Goal: Task Accomplishment & Management: Use online tool/utility

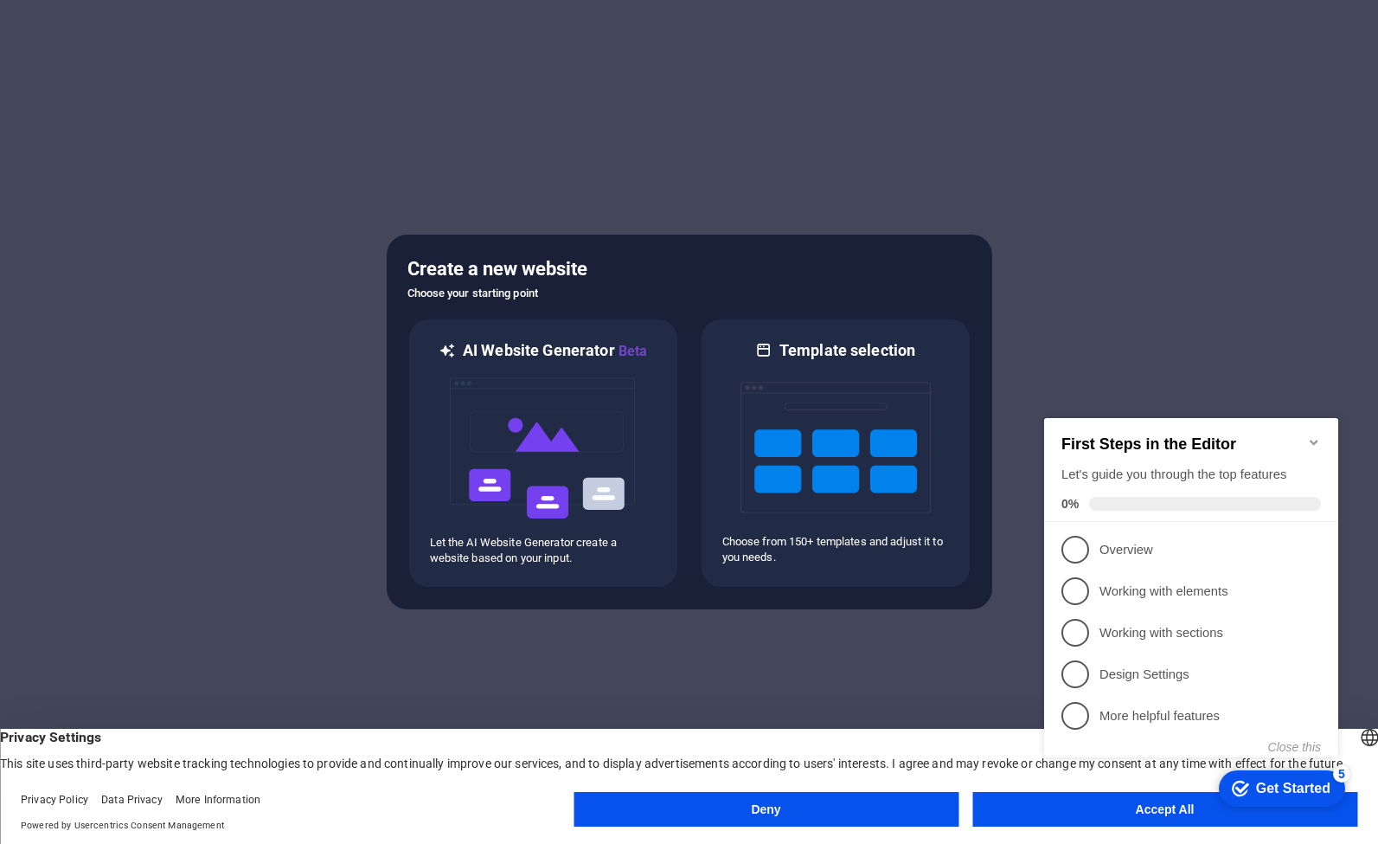
click at [843, 820] on button "Deny" at bounding box center [766, 809] width 385 height 35
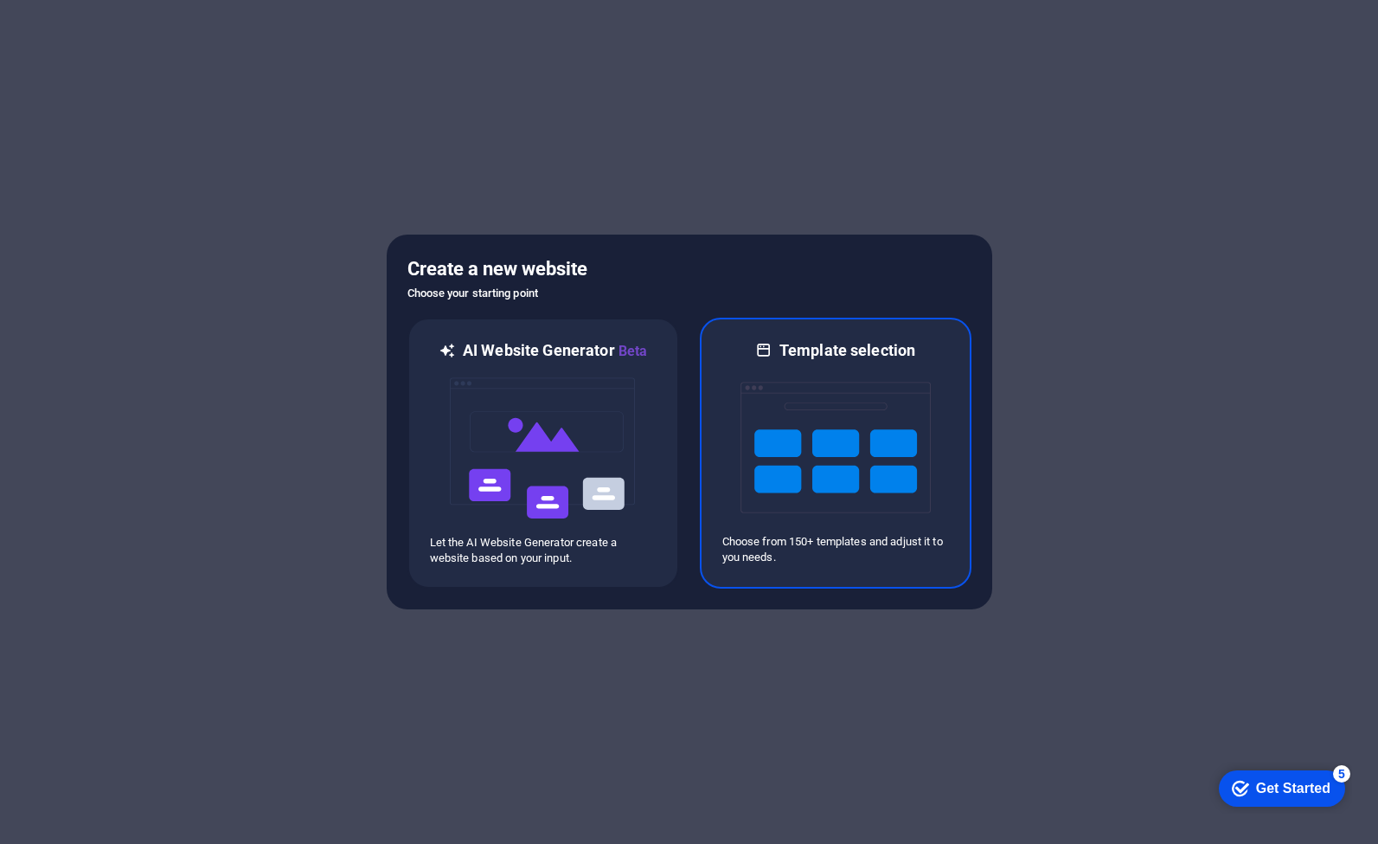
click at [808, 477] on img at bounding box center [836, 447] width 190 height 173
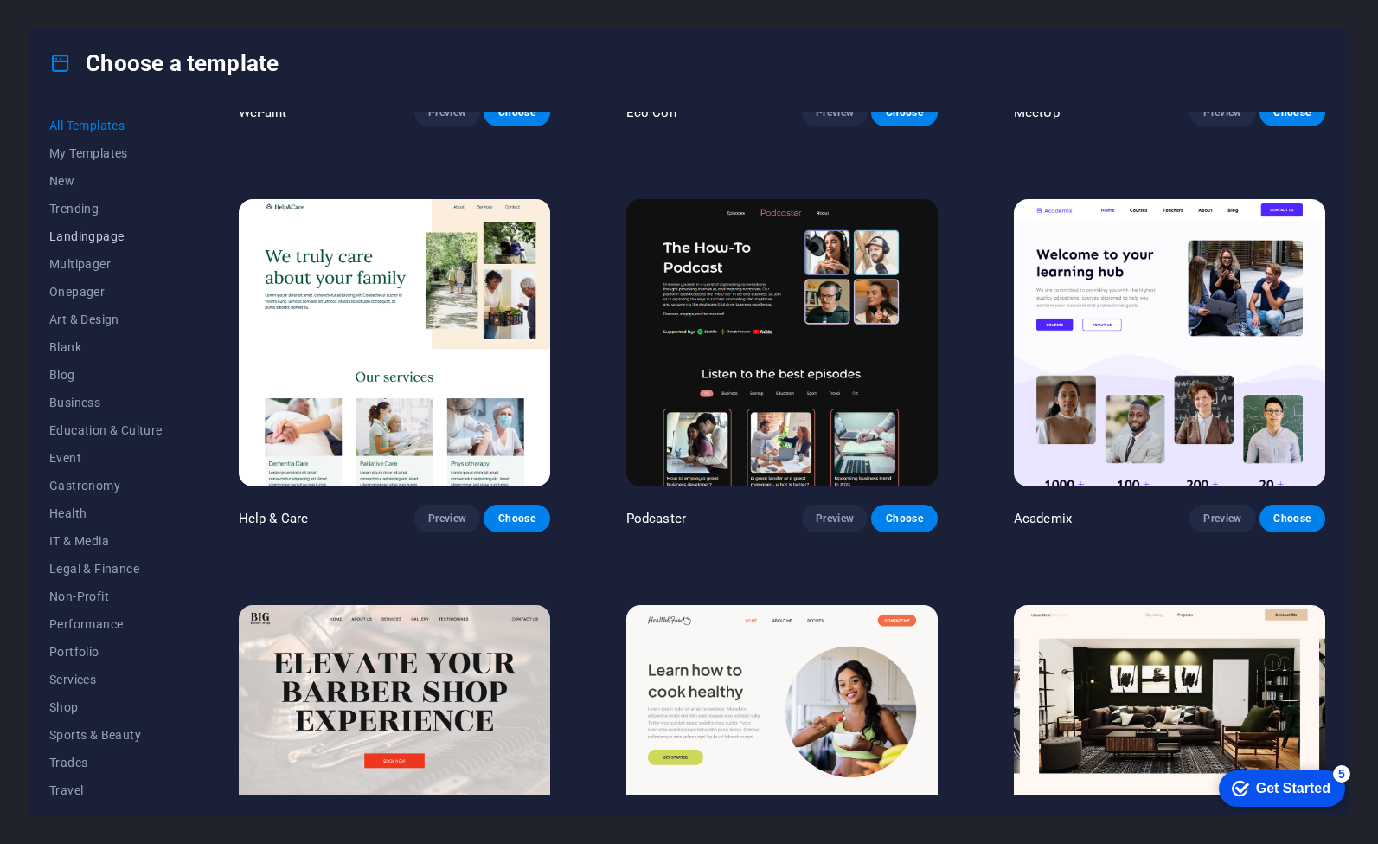
click at [88, 239] on span "Landingpage" at bounding box center [105, 236] width 113 height 14
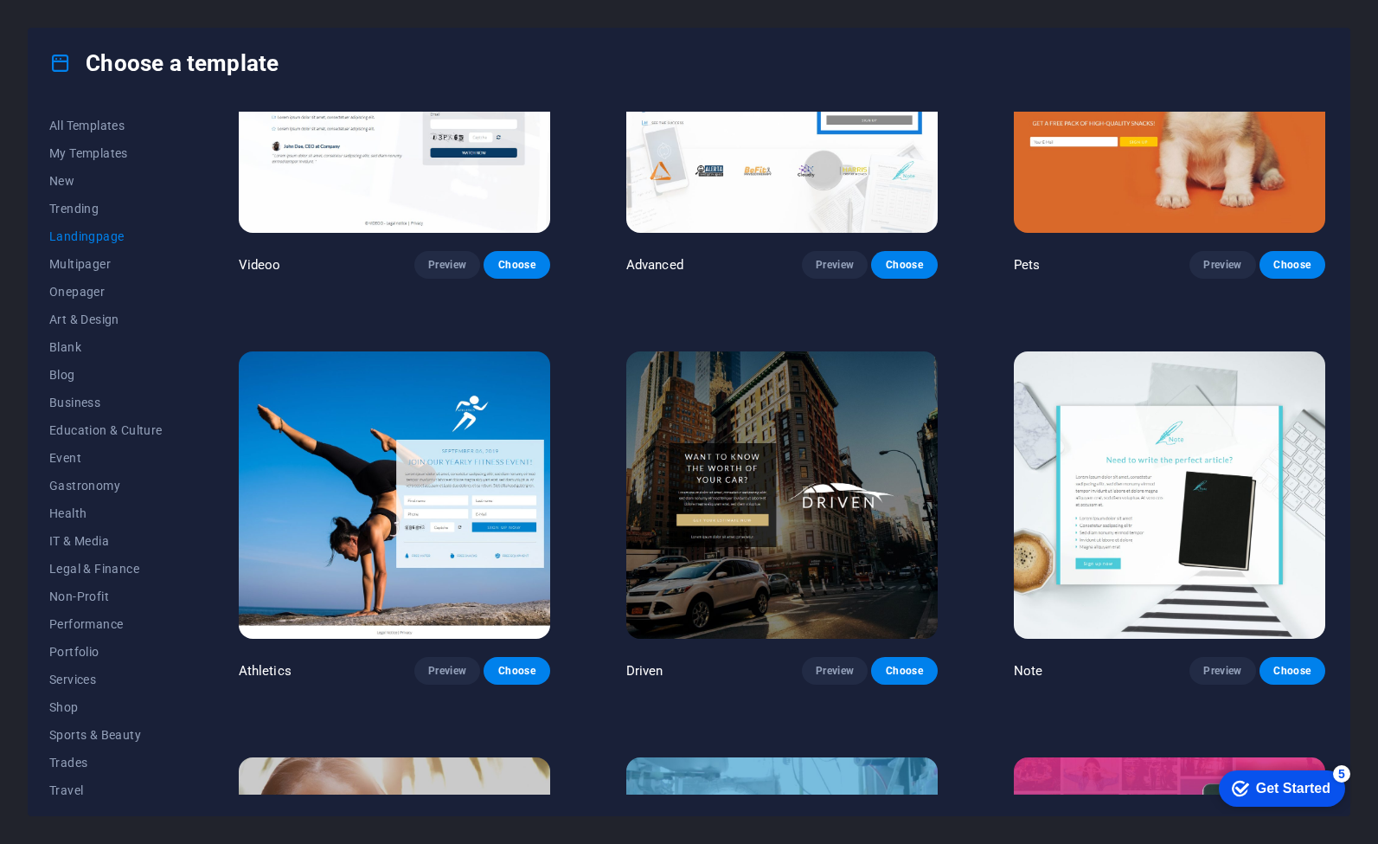
scroll to position [1828, 0]
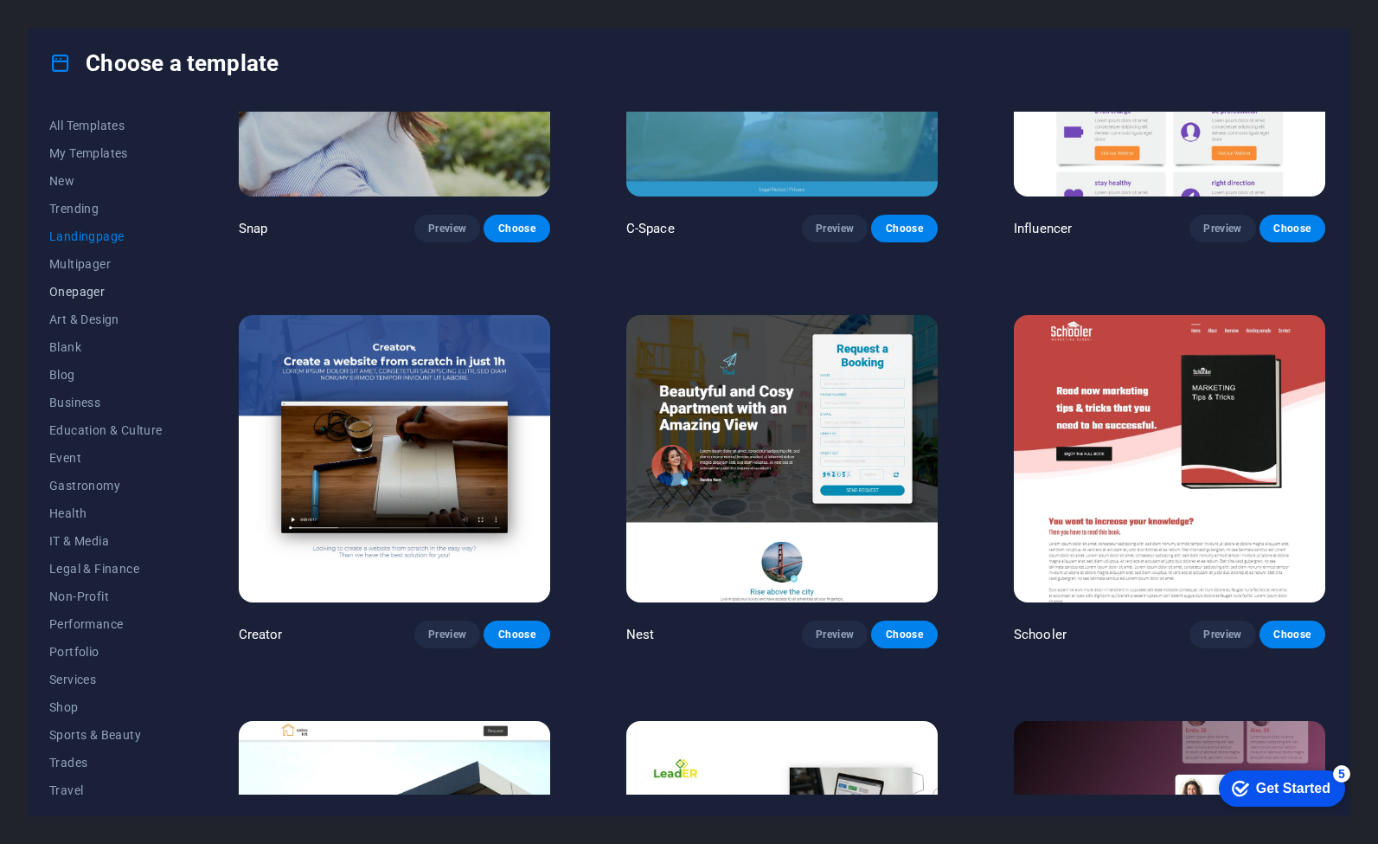
click at [94, 287] on span "Onepager" at bounding box center [105, 292] width 113 height 14
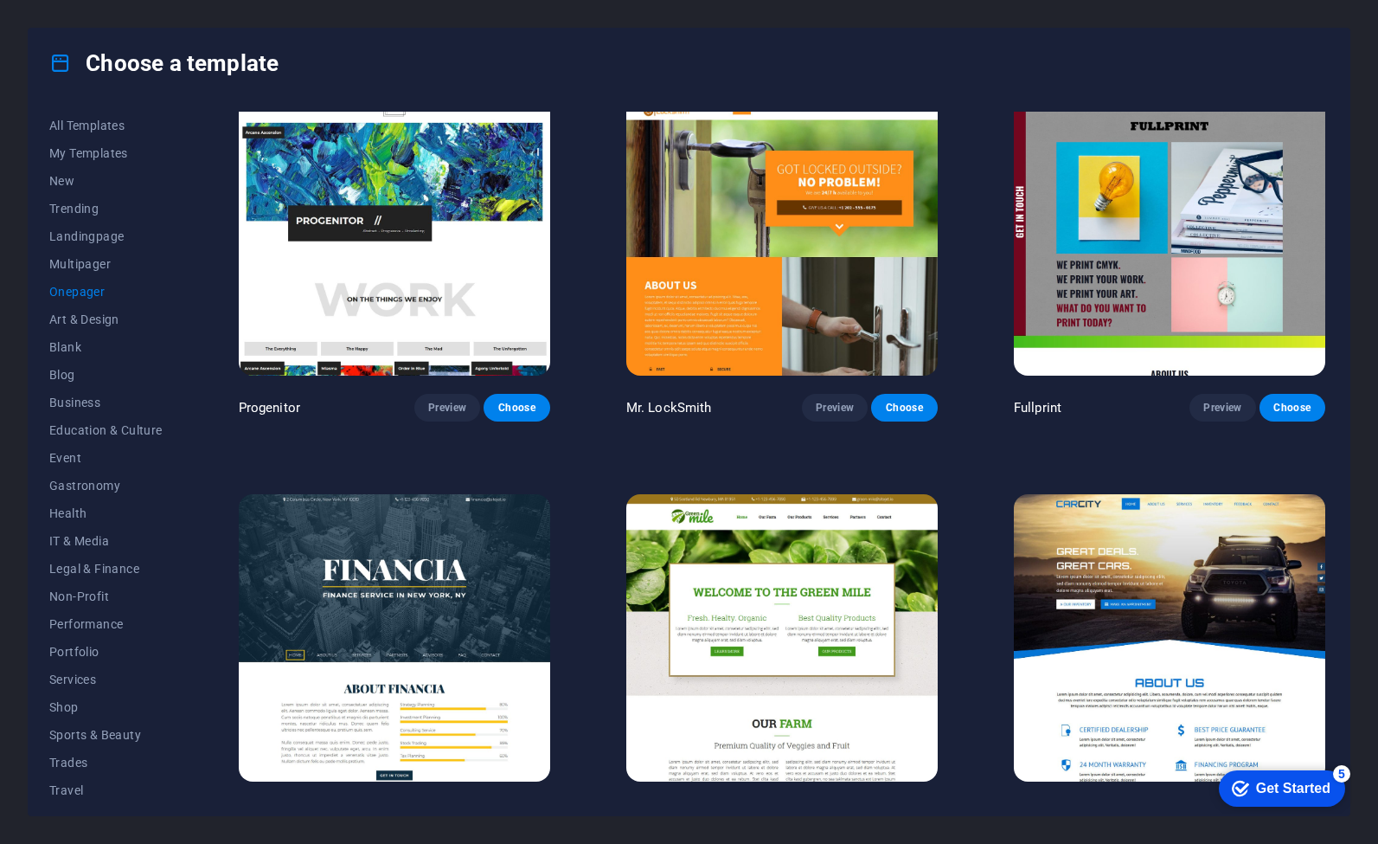
scroll to position [5118, 0]
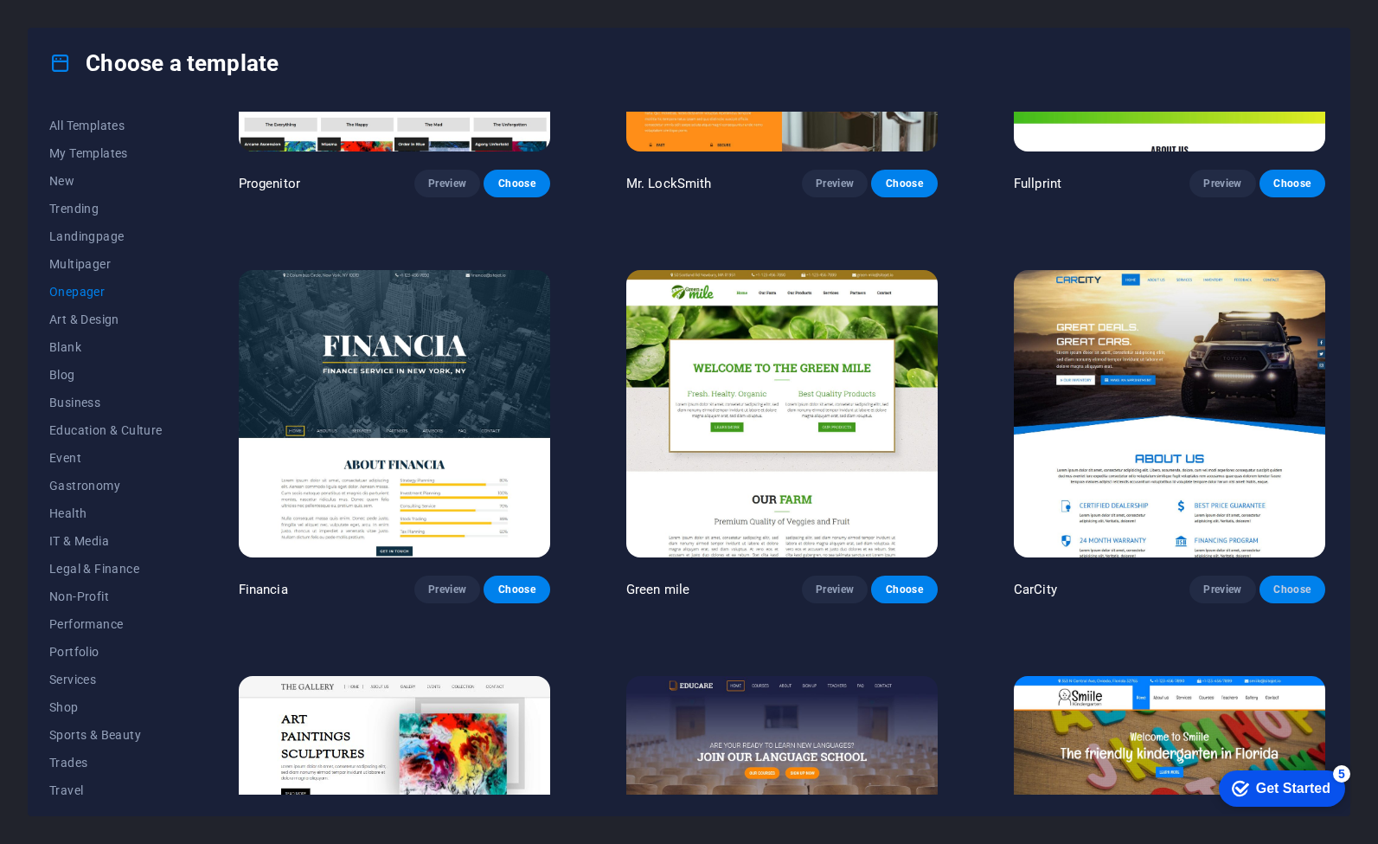
click at [1093, 582] on span "Choose" at bounding box center [1293, 589] width 38 height 14
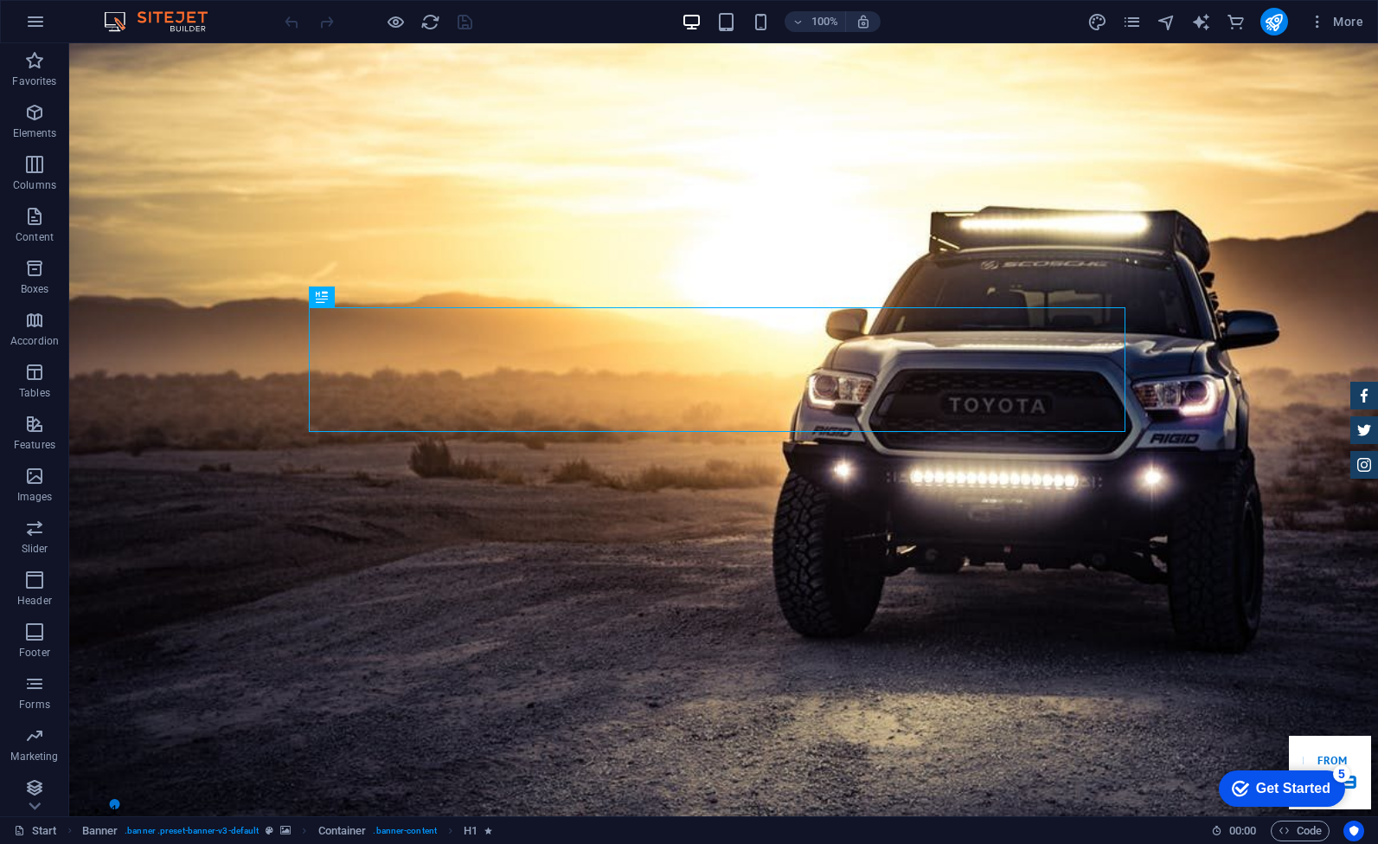
click at [166, 16] on img at bounding box center [165, 21] width 130 height 21
click at [145, 22] on img at bounding box center [165, 21] width 130 height 21
click at [1323, 20] on icon "button" at bounding box center [1317, 21] width 17 height 17
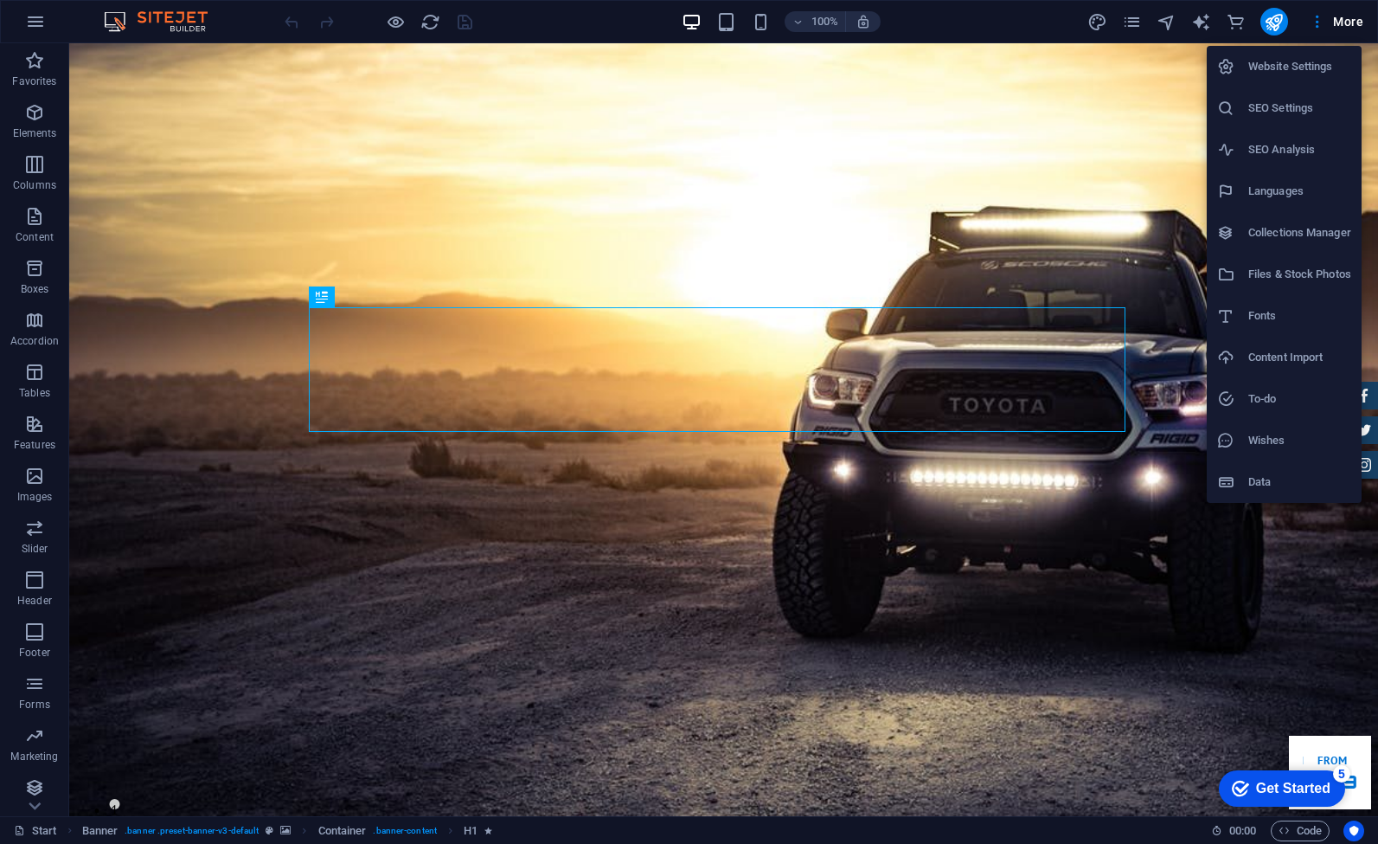
click at [1340, 28] on div at bounding box center [689, 422] width 1378 height 844
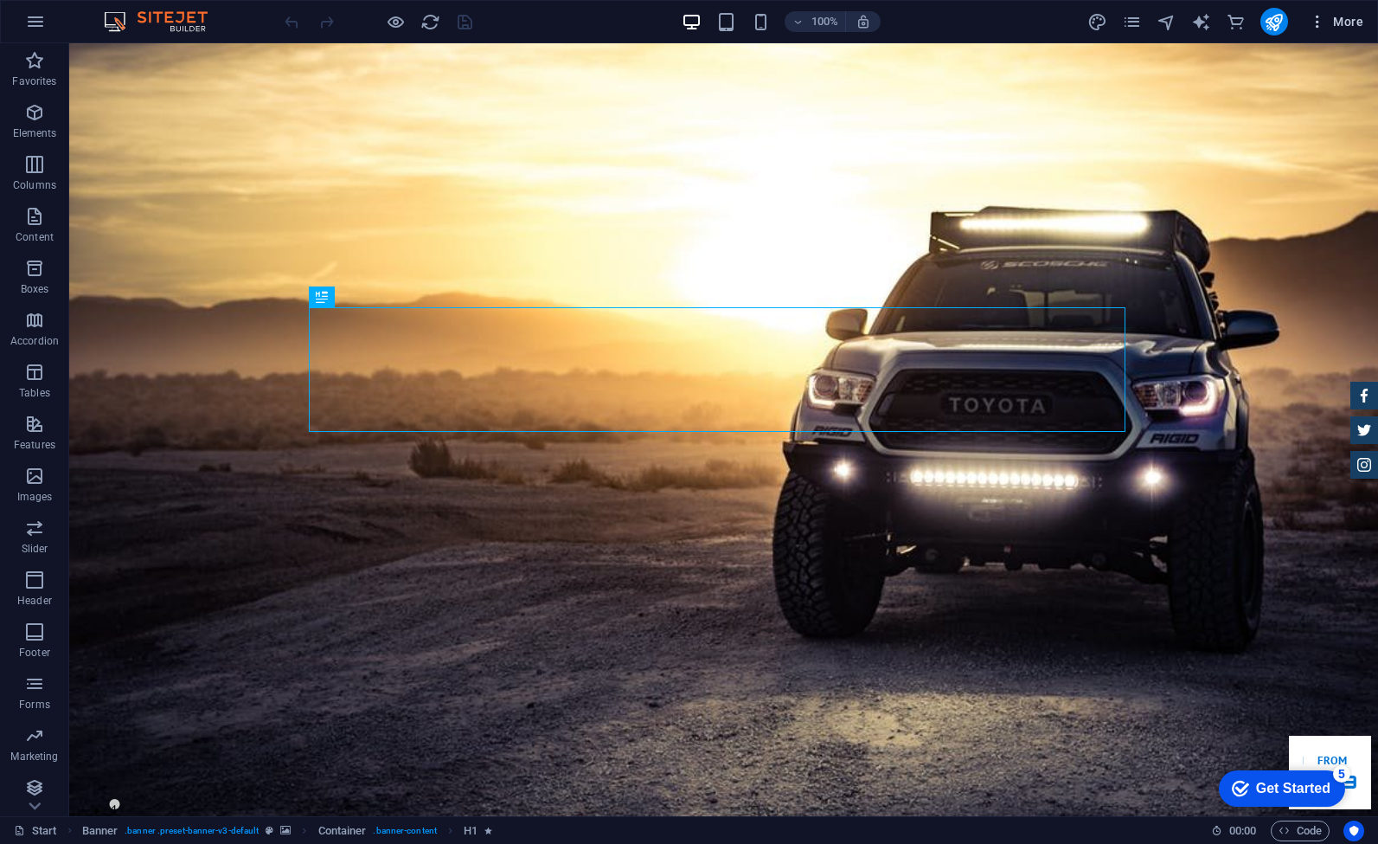
click at [1346, 27] on span "More" at bounding box center [1336, 21] width 55 height 17
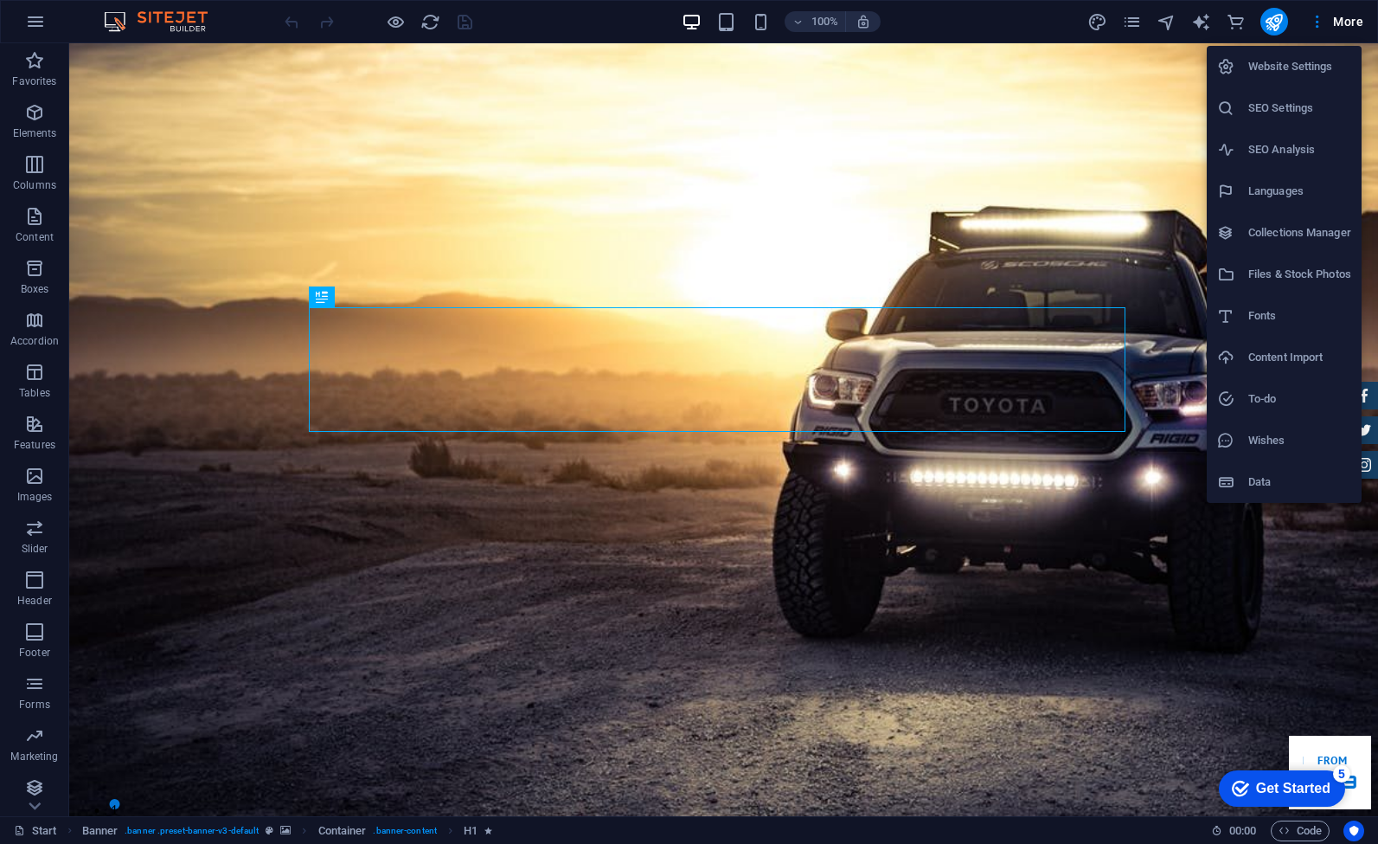
drag, startPoint x: 520, startPoint y: 26, endPoint x: 532, endPoint y: 44, distance: 21.8
click at [520, 26] on div at bounding box center [689, 422] width 1378 height 844
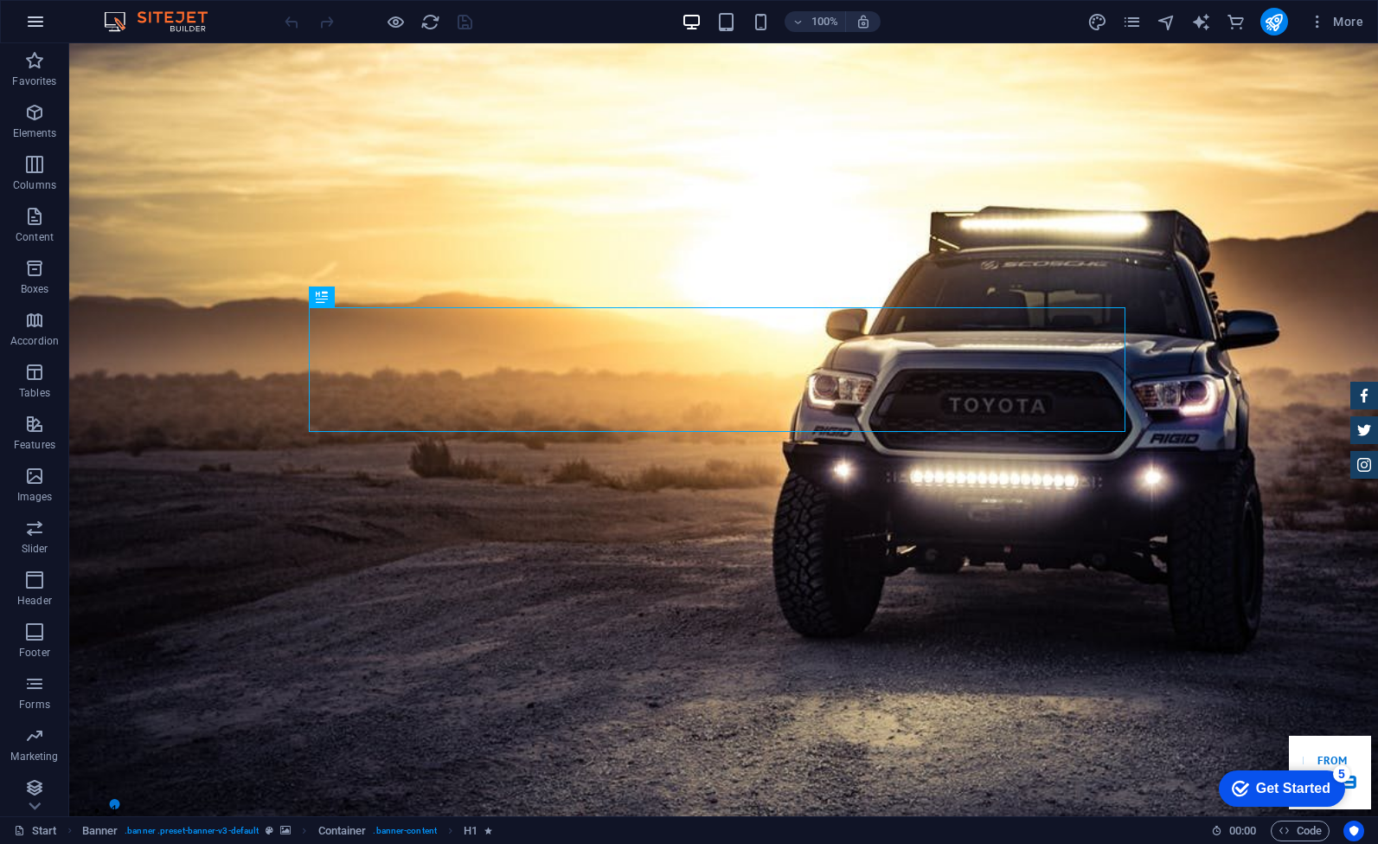
click at [37, 16] on icon "button" at bounding box center [35, 21] width 21 height 21
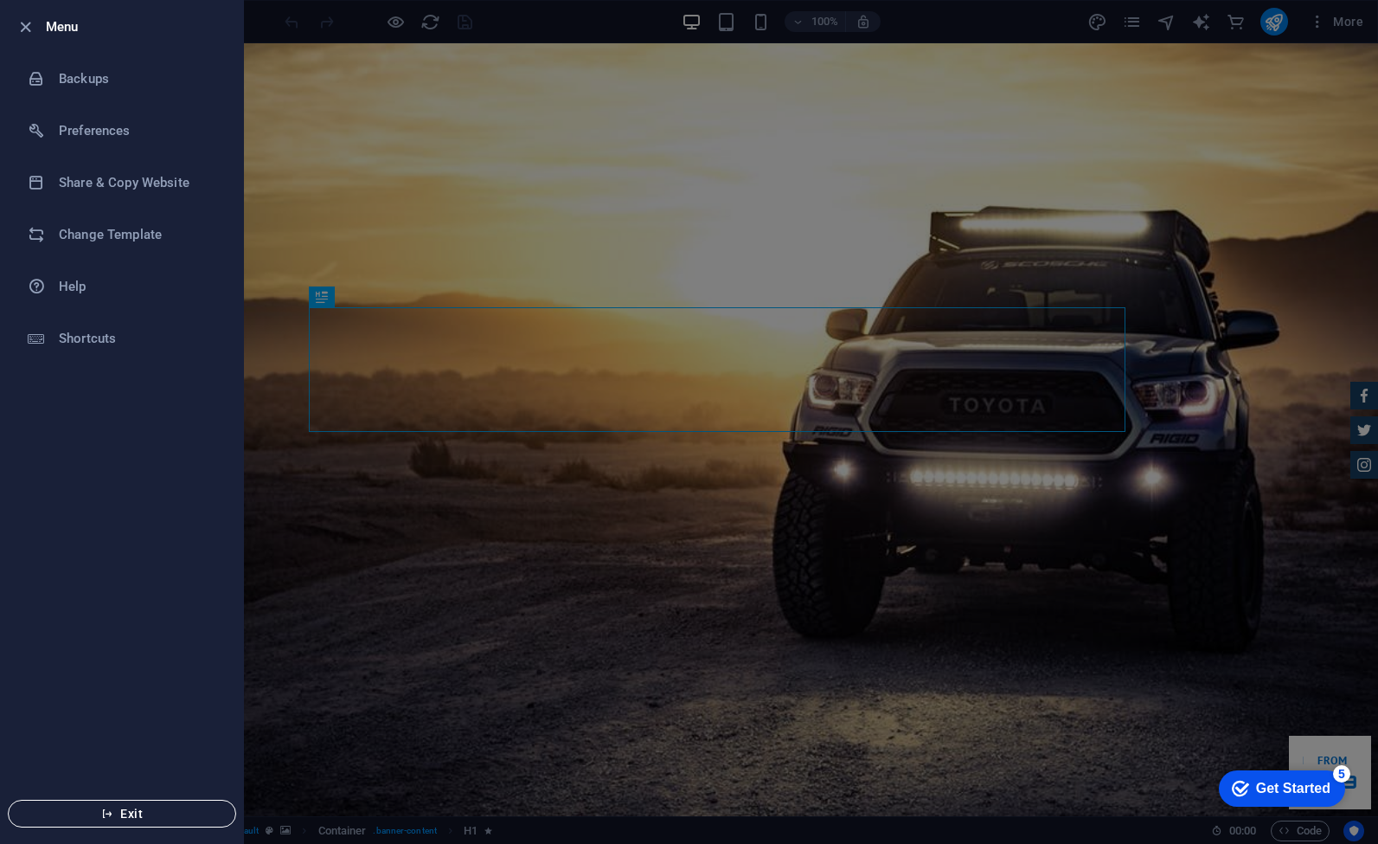
click at [122, 811] on span "Exit" at bounding box center [121, 813] width 199 height 14
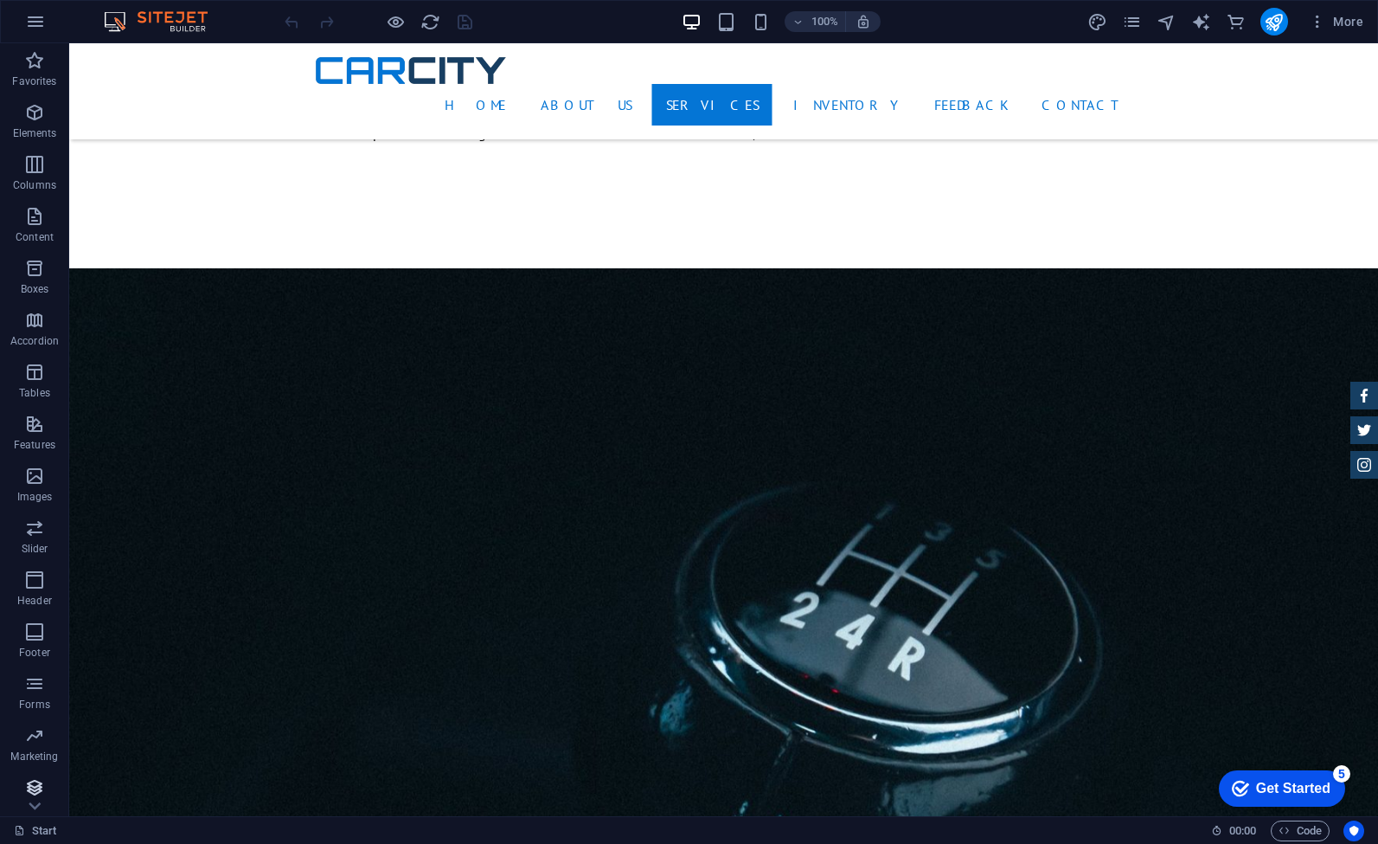
scroll to position [58, 0]
click at [36, 734] on icon "button" at bounding box center [34, 729] width 21 height 21
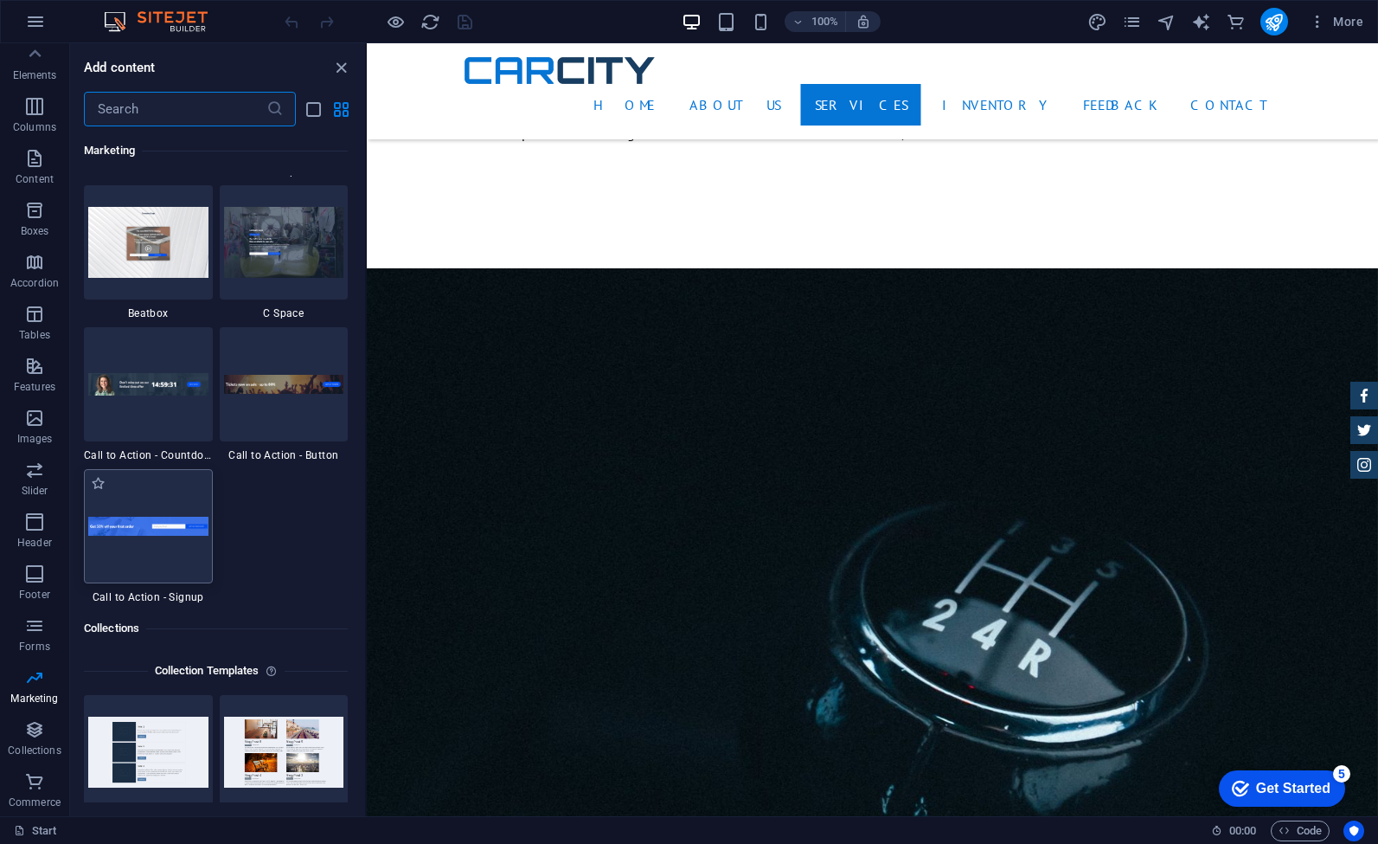
scroll to position [15136, 0]
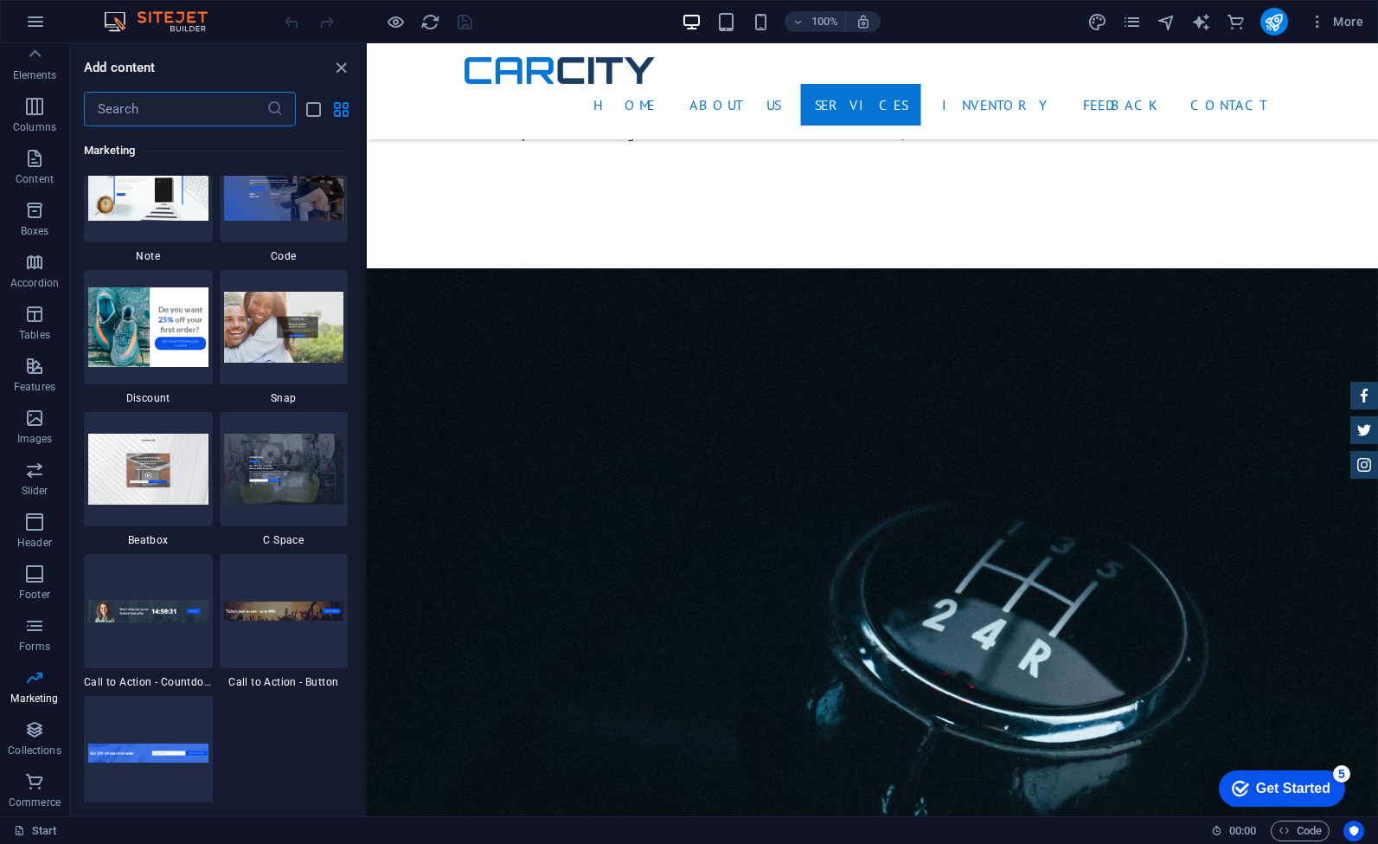
click at [166, 107] on input "text" at bounding box center [175, 109] width 183 height 35
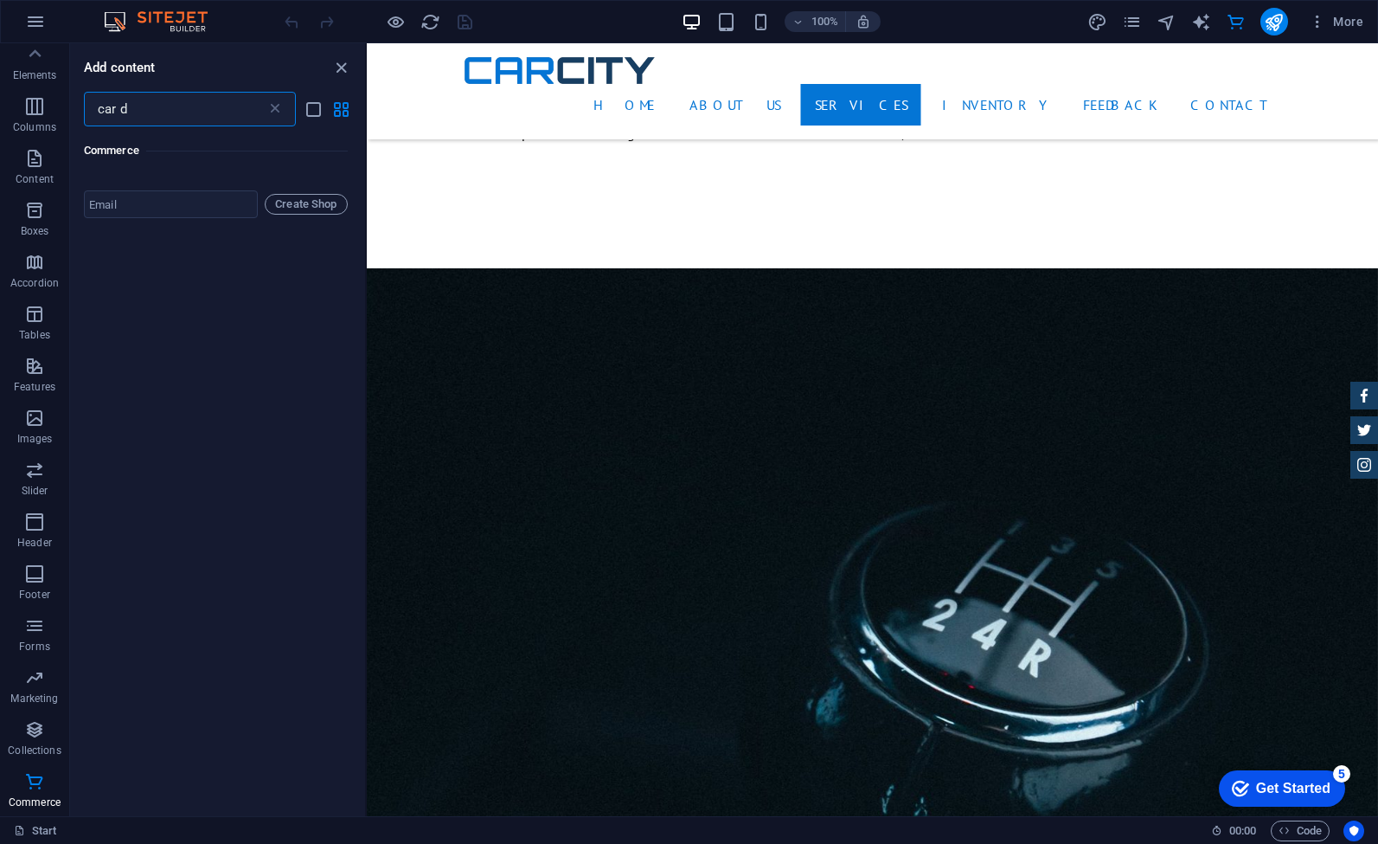
scroll to position [0, 0]
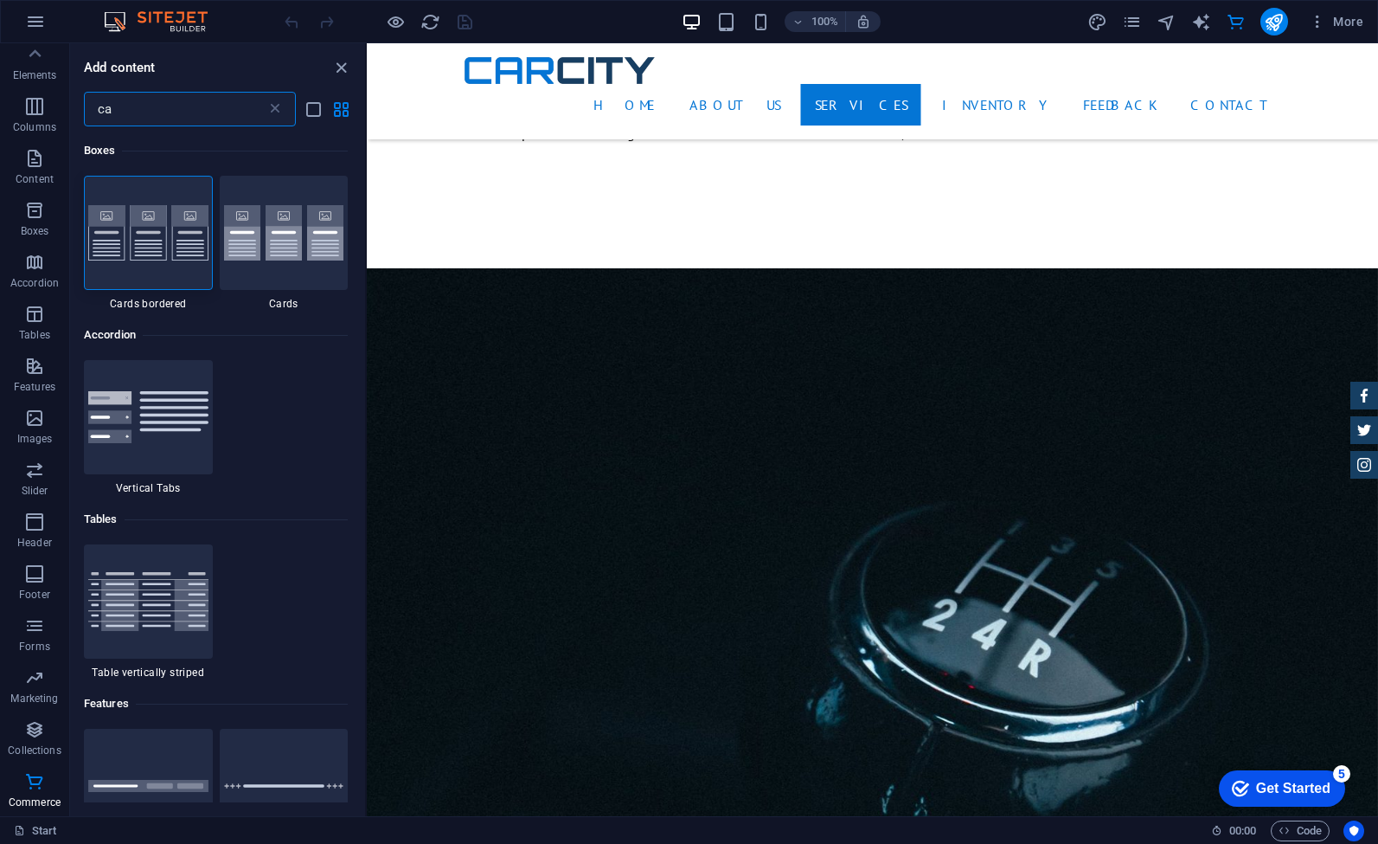
type input "c"
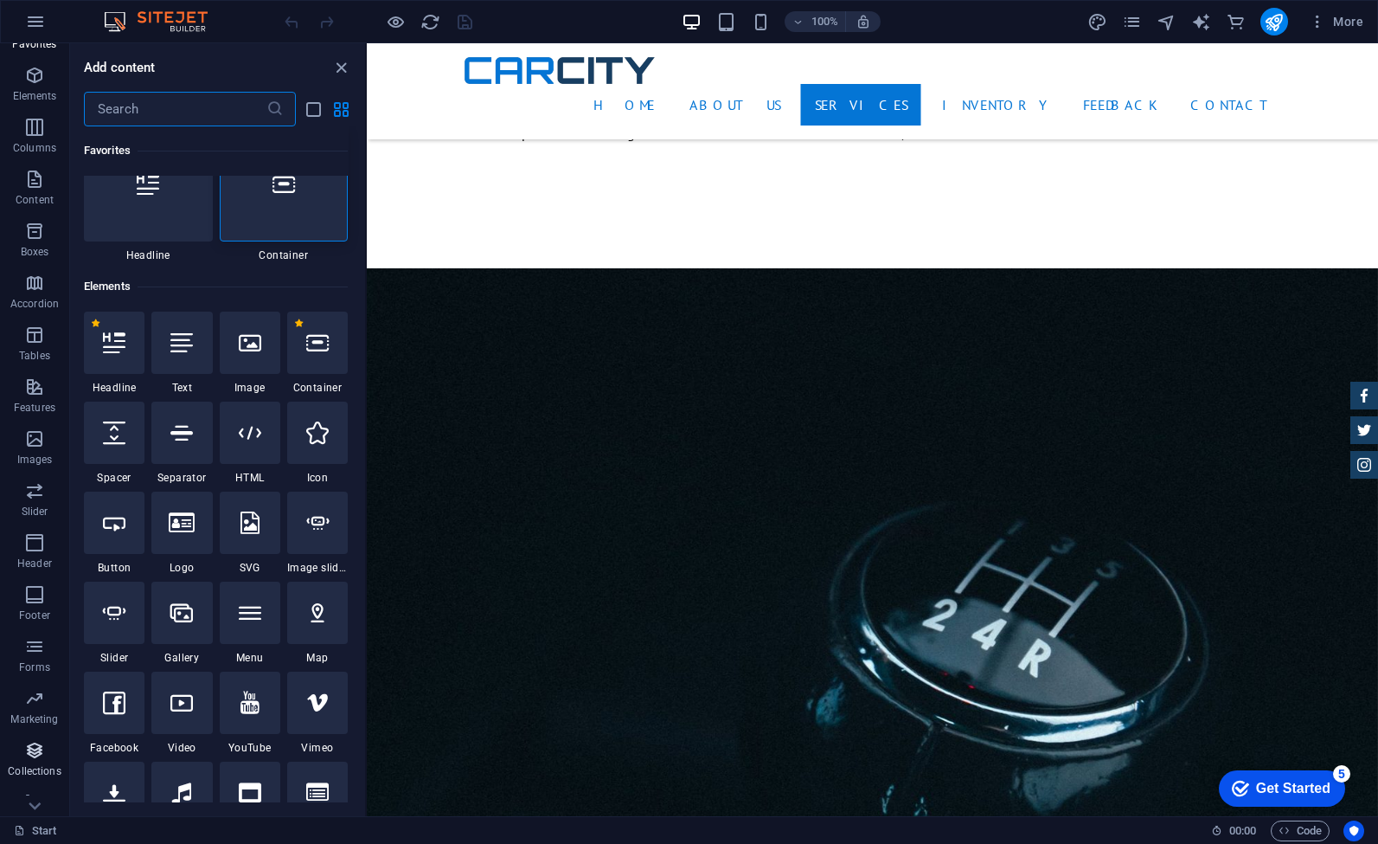
scroll to position [58, 0]
click at [35, 736] on icon "button" at bounding box center [34, 729] width 21 height 21
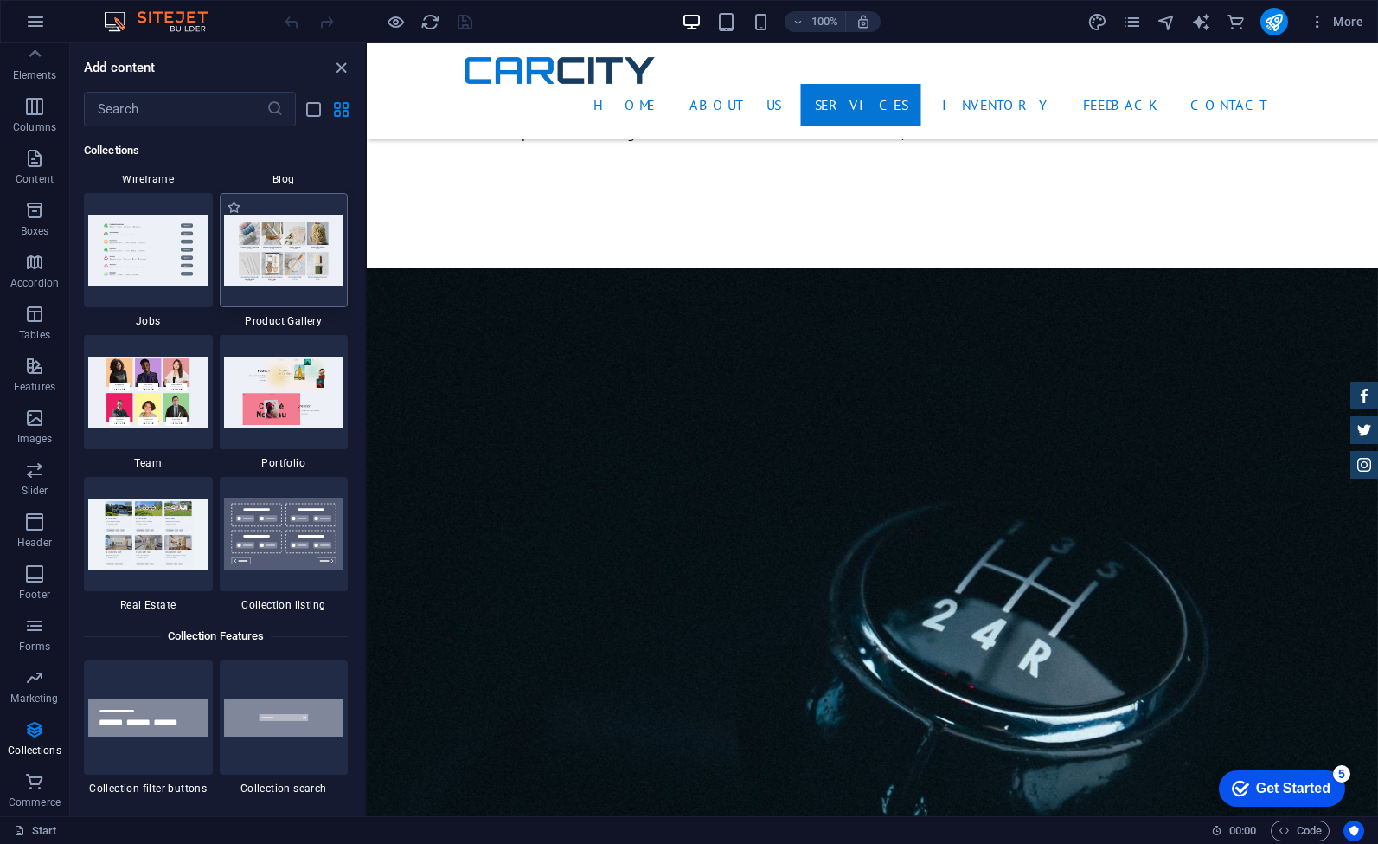
scroll to position [15528, 0]
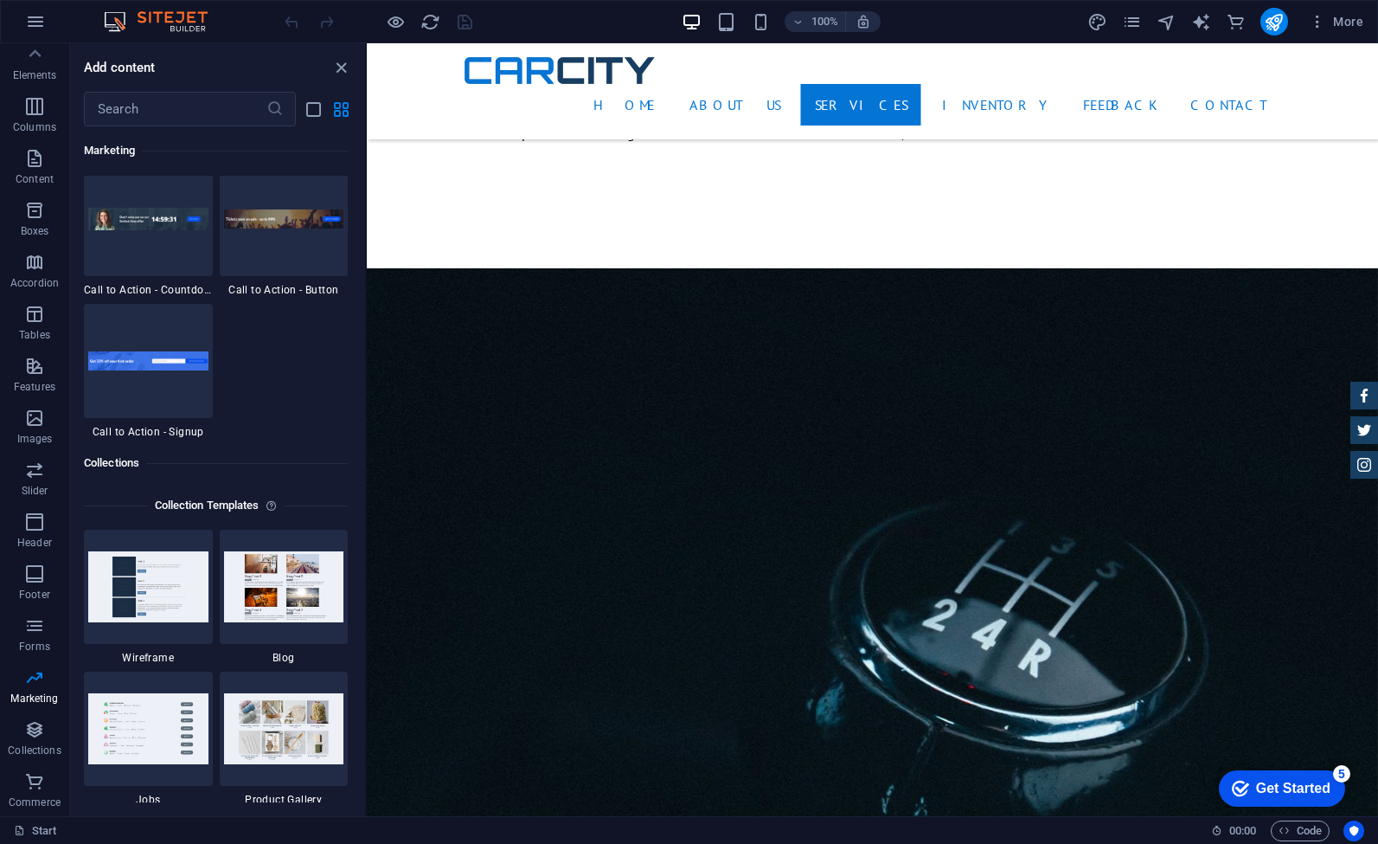
click at [208, 507] on h6 "Collection Templates" at bounding box center [207, 505] width 119 height 21
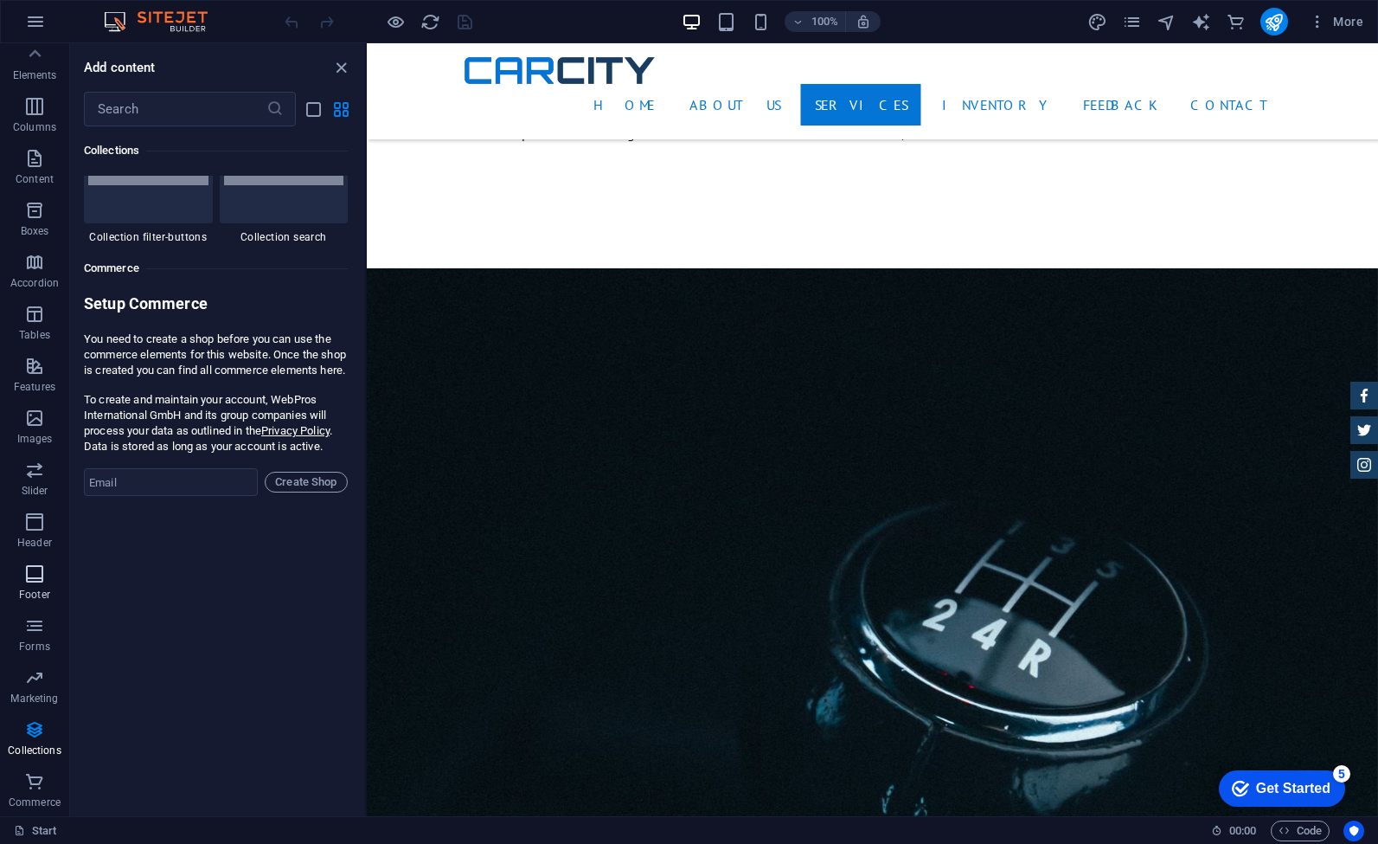
scroll to position [0, 0]
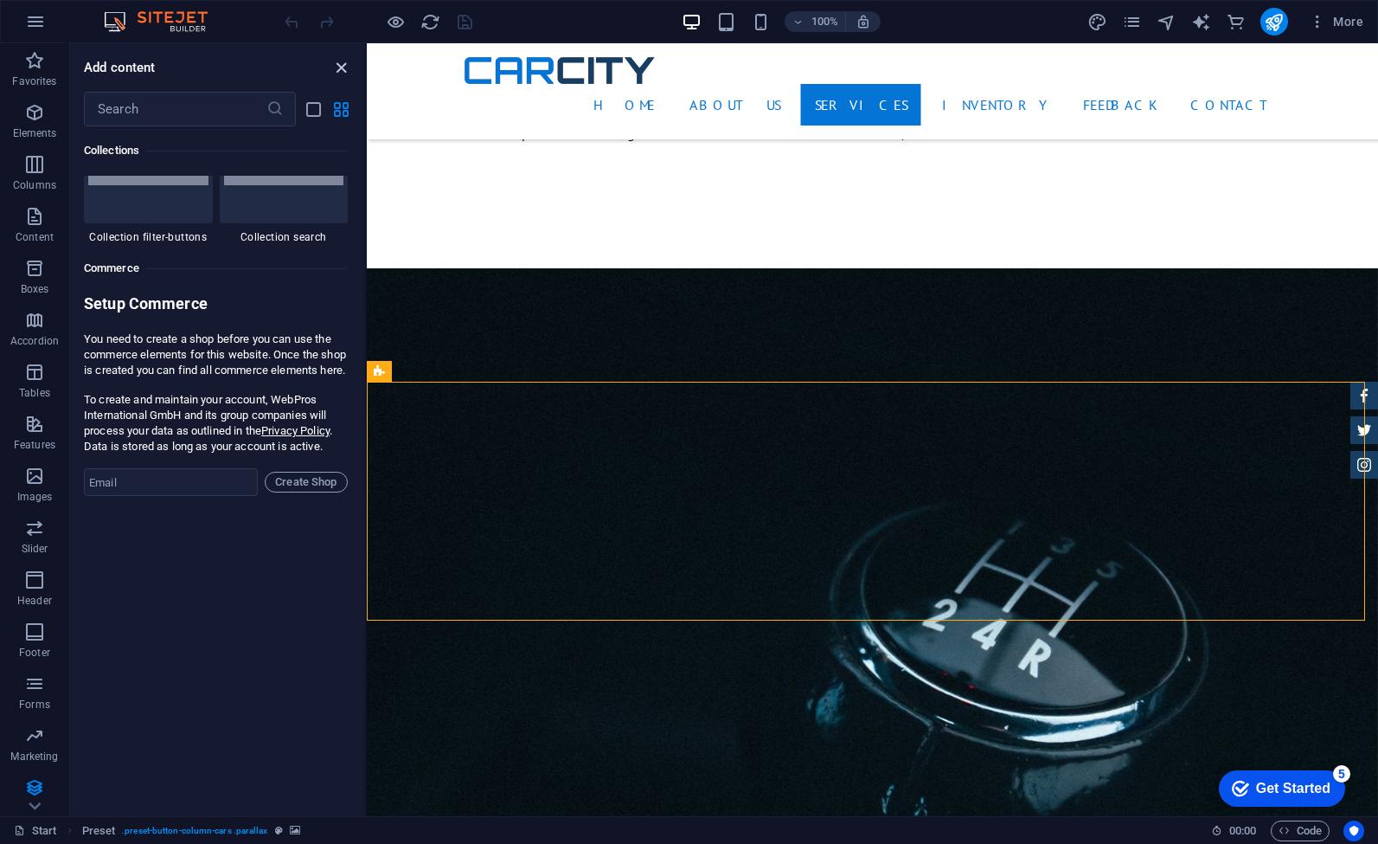
drag, startPoint x: 341, startPoint y: 65, endPoint x: 337, endPoint y: 138, distance: 73.6
click at [341, 65] on icon "close panel" at bounding box center [341, 68] width 20 height 20
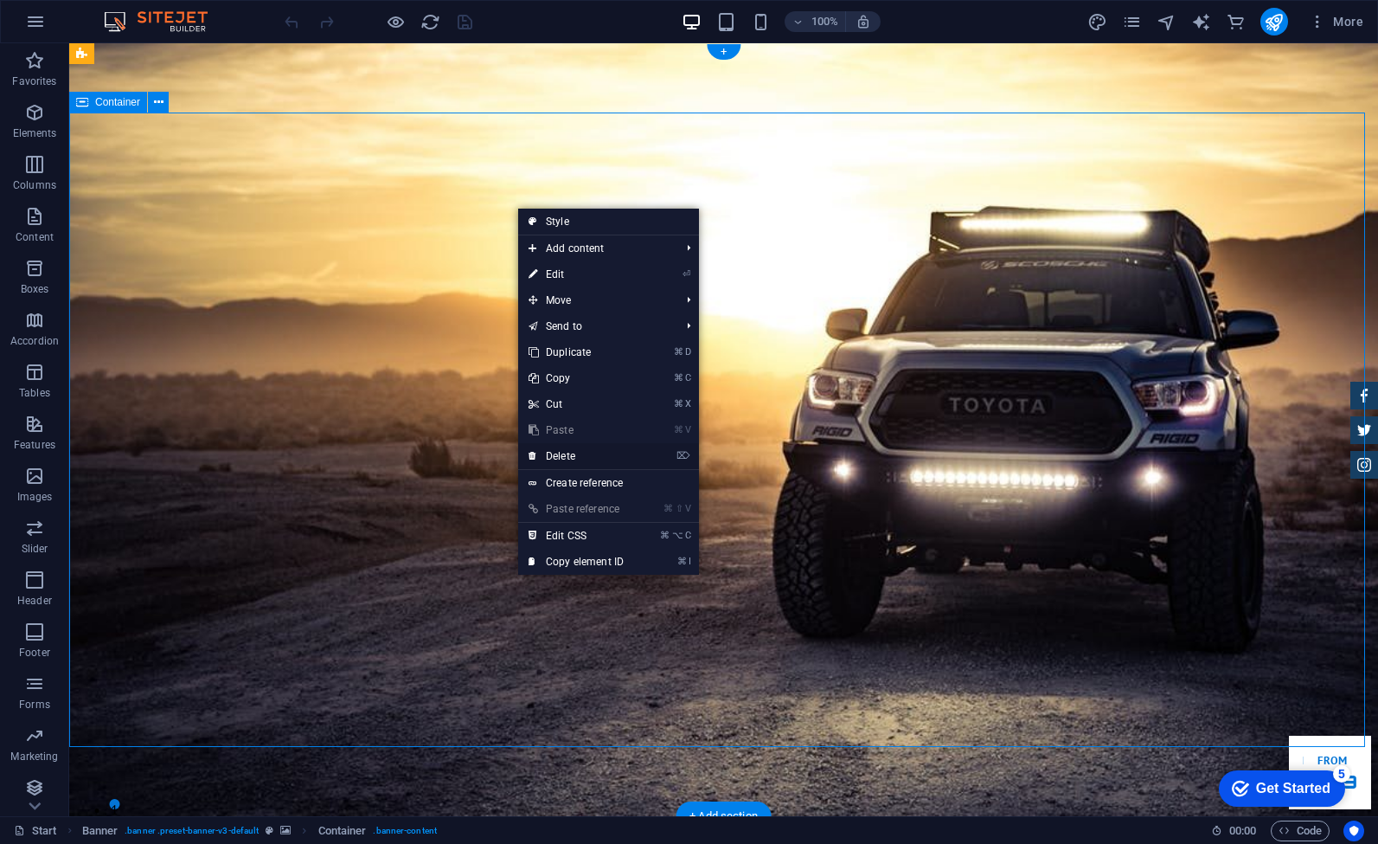
click at [585, 456] on link "⌦ Delete" at bounding box center [576, 456] width 116 height 26
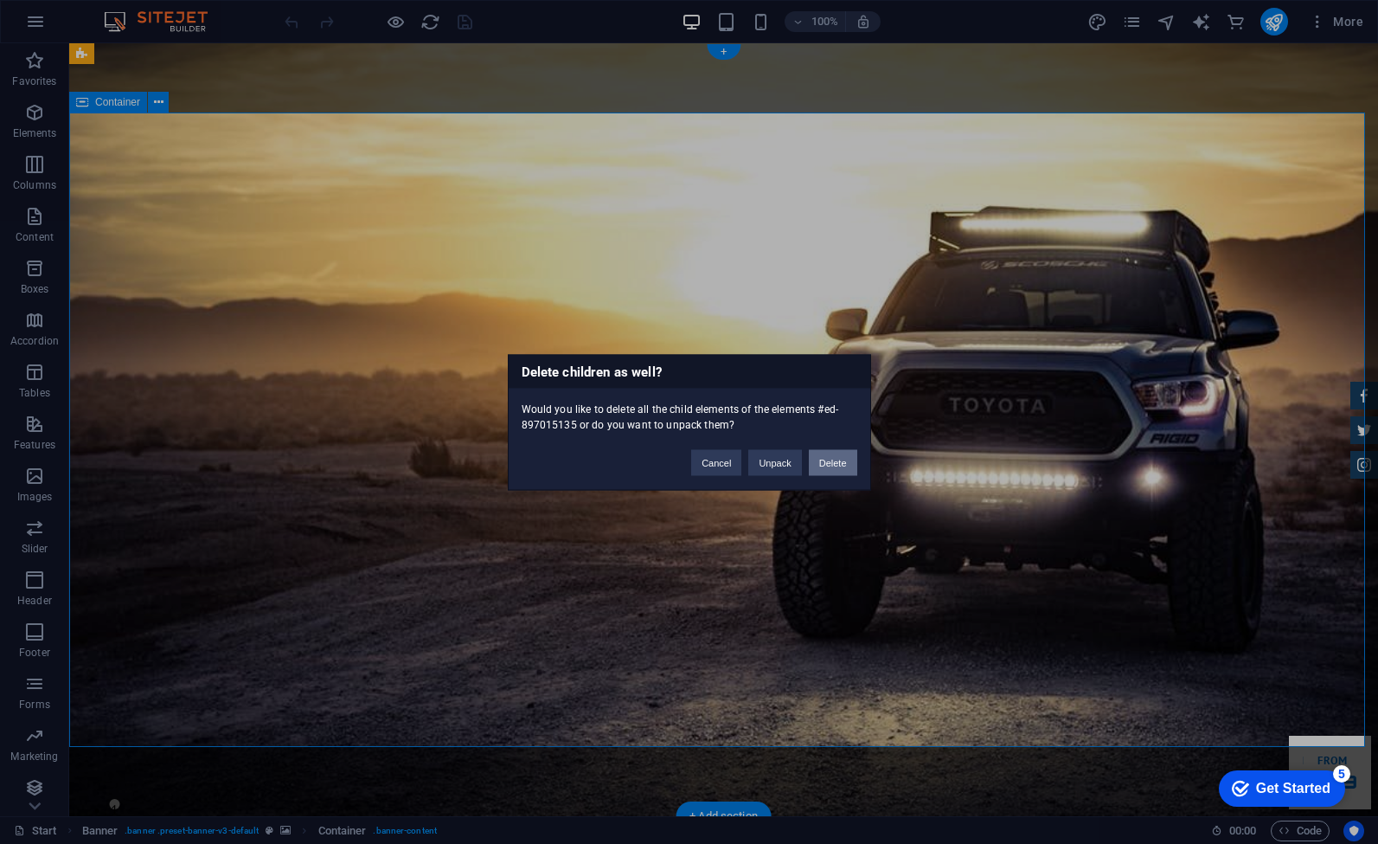
click at [831, 460] on button "Delete" at bounding box center [833, 462] width 48 height 26
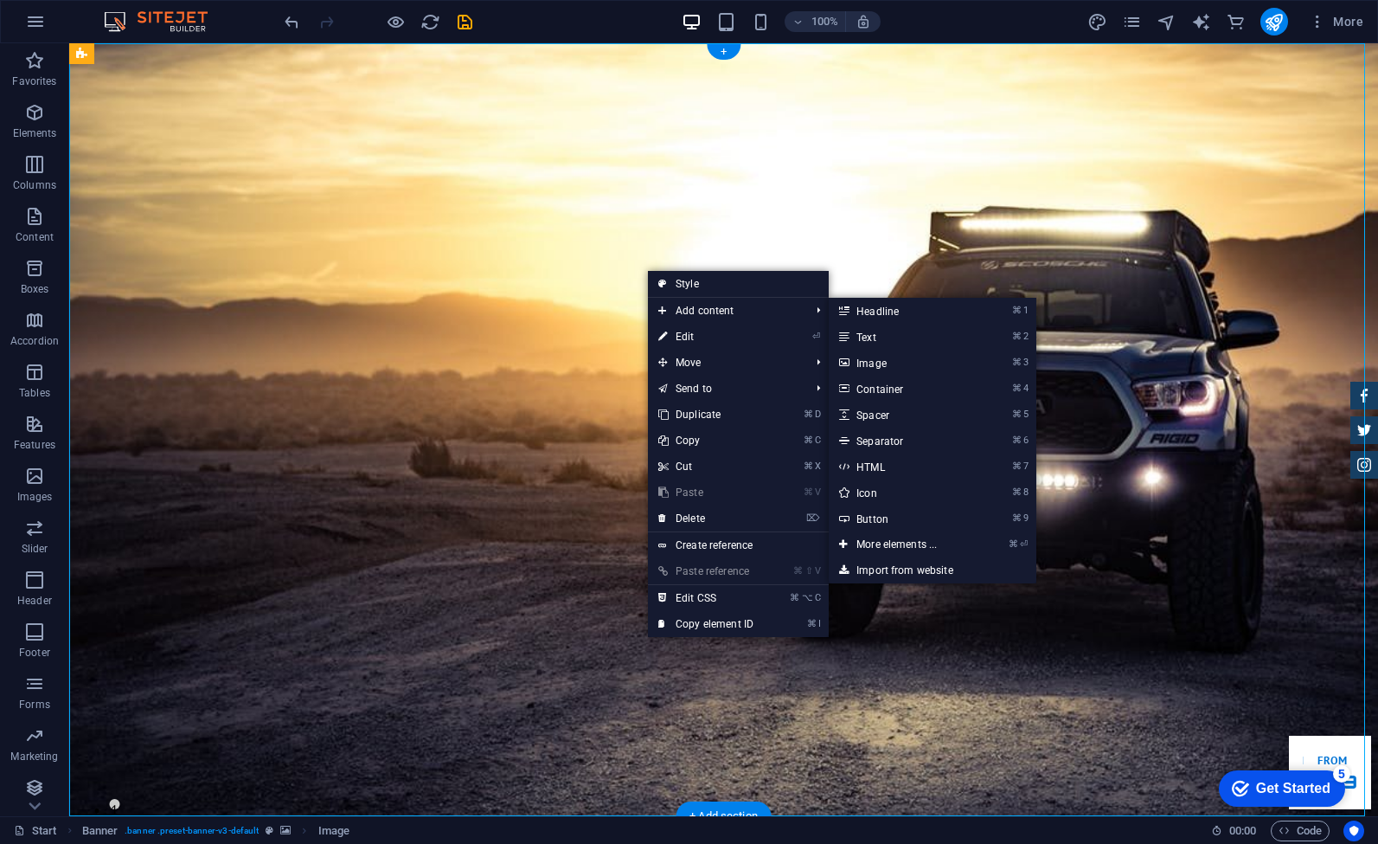
click at [599, 275] on figure at bounding box center [723, 429] width 1309 height 773
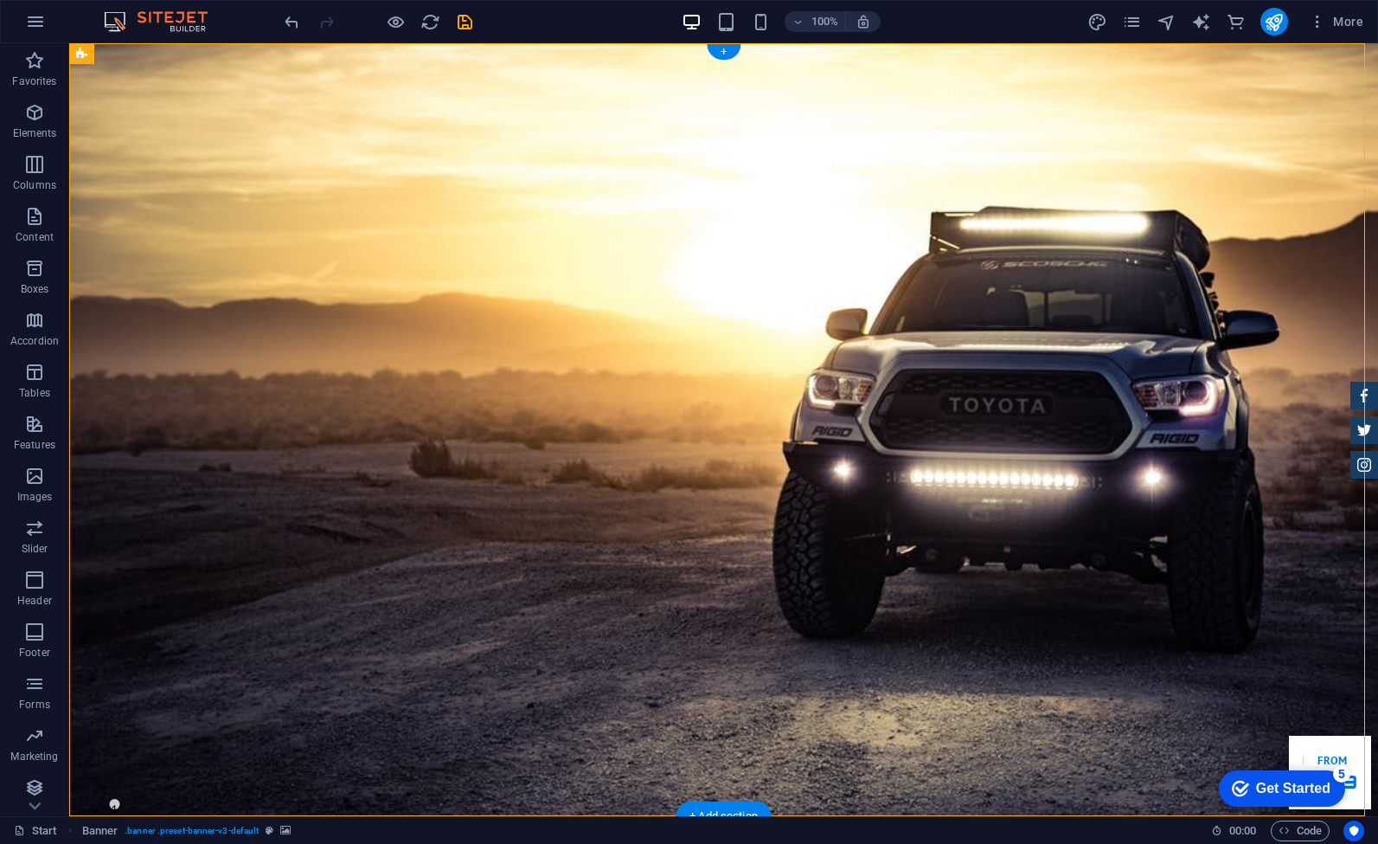
click at [600, 274] on figure at bounding box center [723, 429] width 1309 height 773
select select "vh"
select select "header"
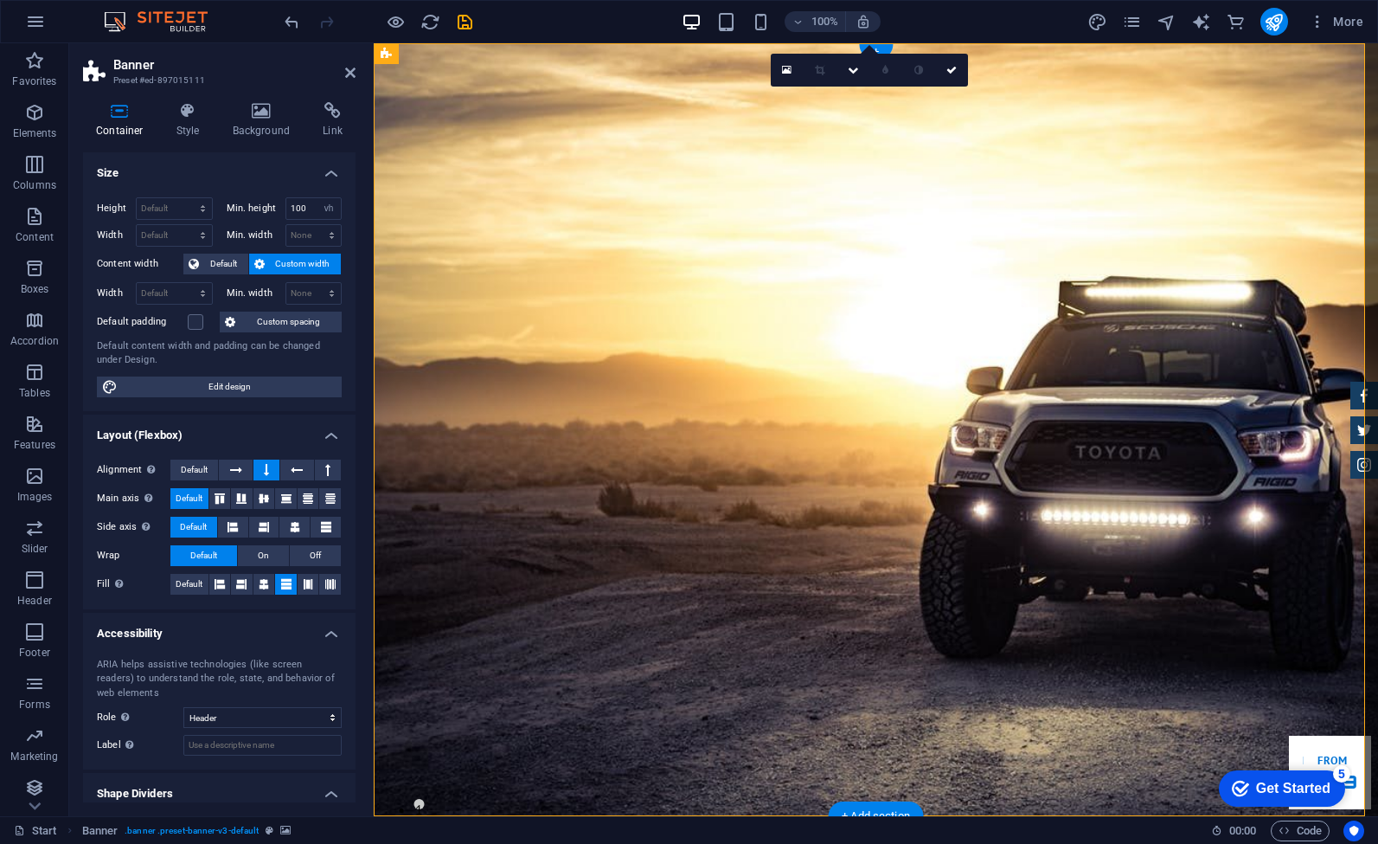
drag, startPoint x: 904, startPoint y: 274, endPoint x: 620, endPoint y: 214, distance: 290.2
click at [620, 214] on figure at bounding box center [876, 429] width 1005 height 773
click at [350, 69] on icon at bounding box center [350, 73] width 10 height 14
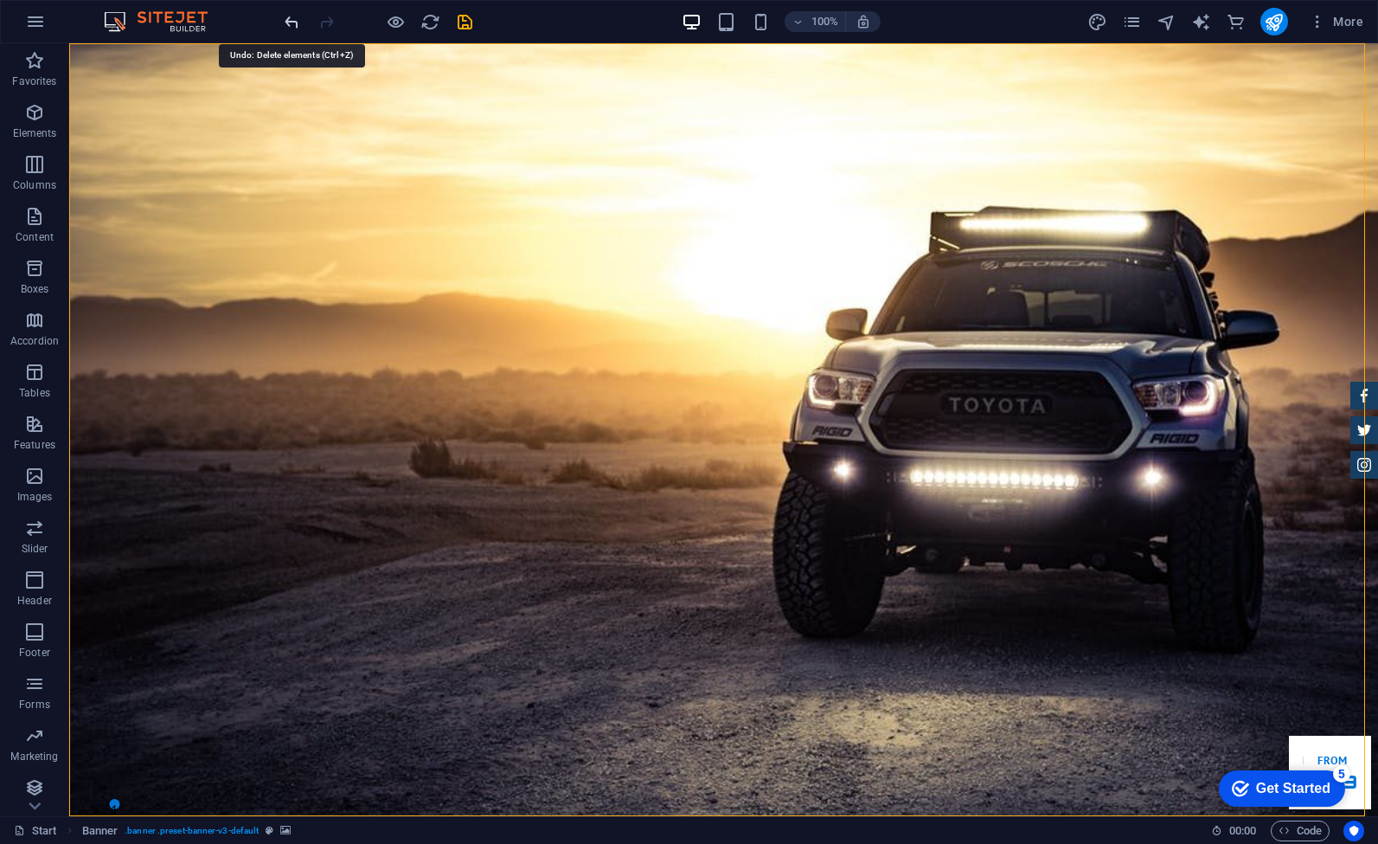
click at [286, 20] on icon "undo" at bounding box center [292, 22] width 20 height 20
click at [286, 20] on div at bounding box center [378, 22] width 194 height 28
click at [1131, 27] on icon "pages" at bounding box center [1132, 22] width 20 height 20
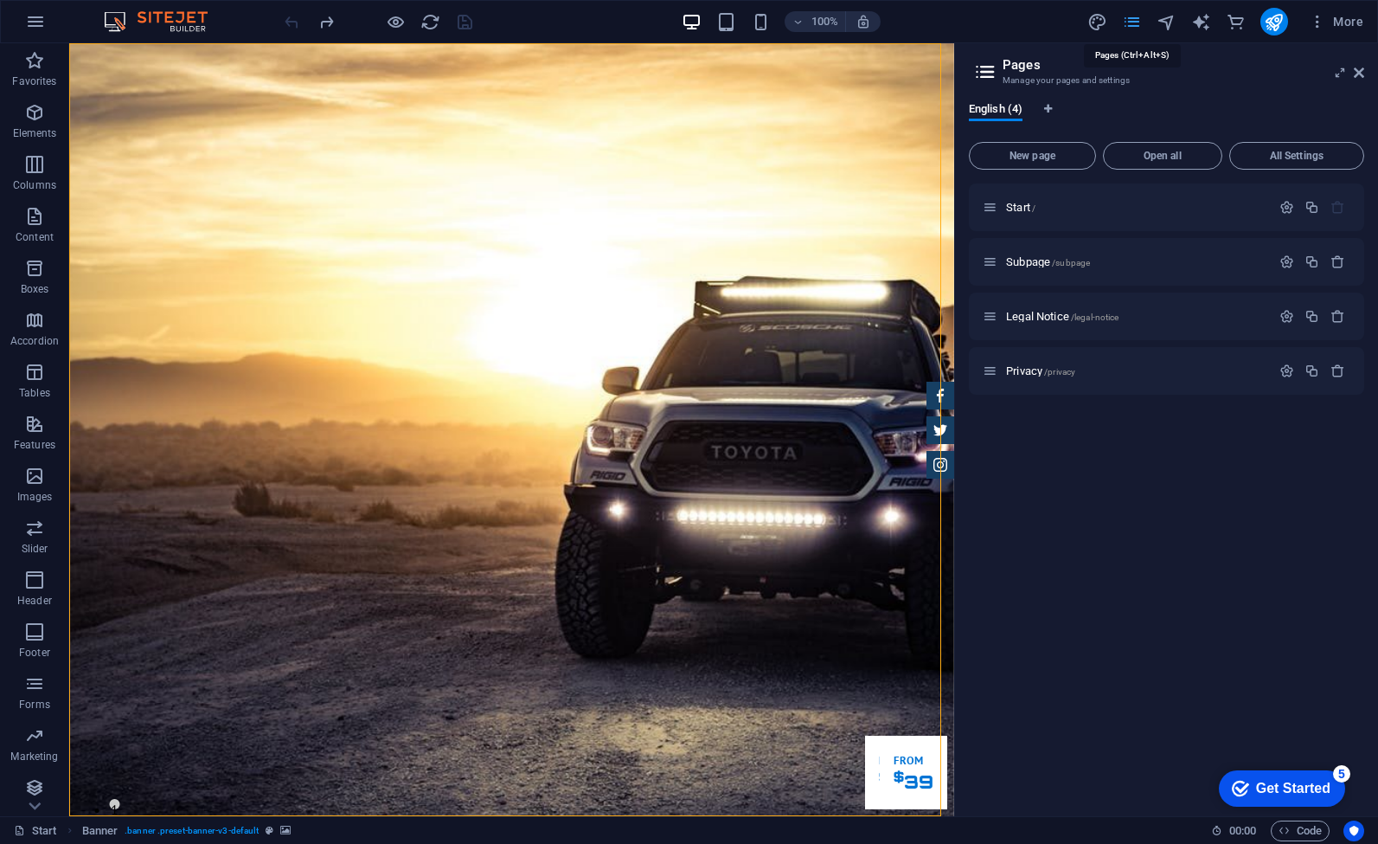
click at [1131, 27] on icon "pages" at bounding box center [1132, 22] width 20 height 20
click at [43, 20] on icon "button" at bounding box center [35, 21] width 21 height 21
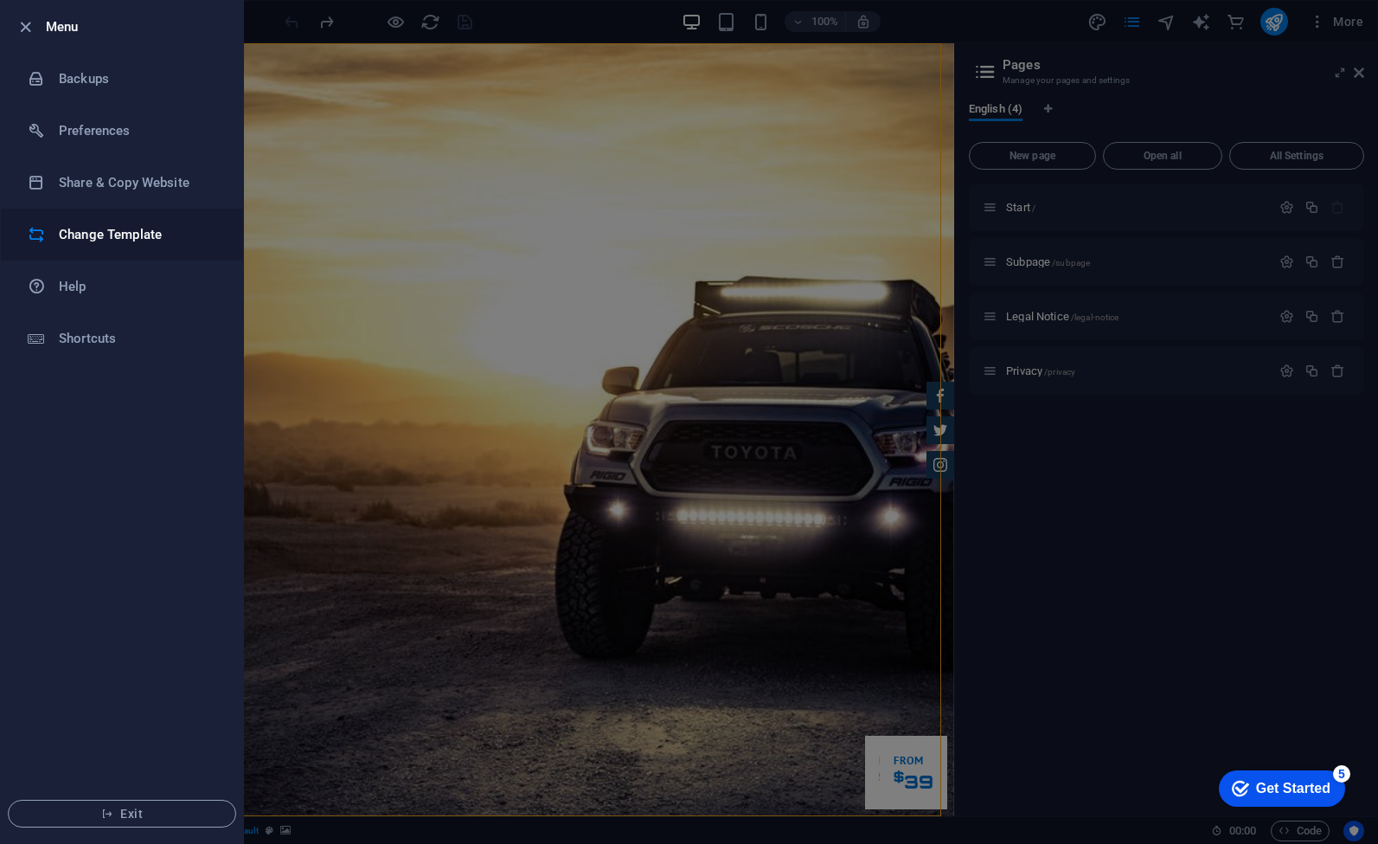
click at [121, 220] on li "Change Template" at bounding box center [122, 235] width 242 height 52
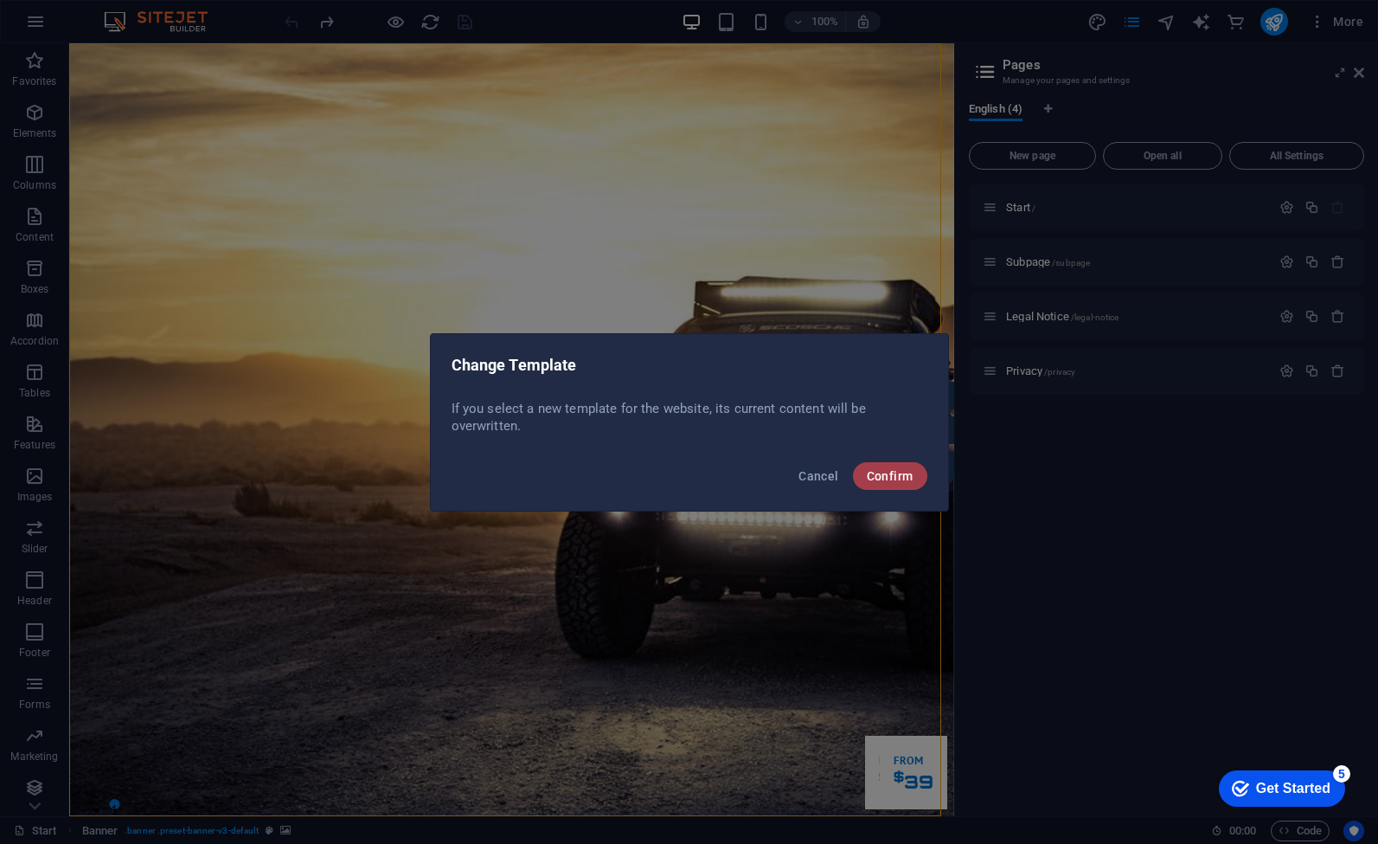
click at [880, 485] on button "Confirm" at bounding box center [890, 476] width 74 height 28
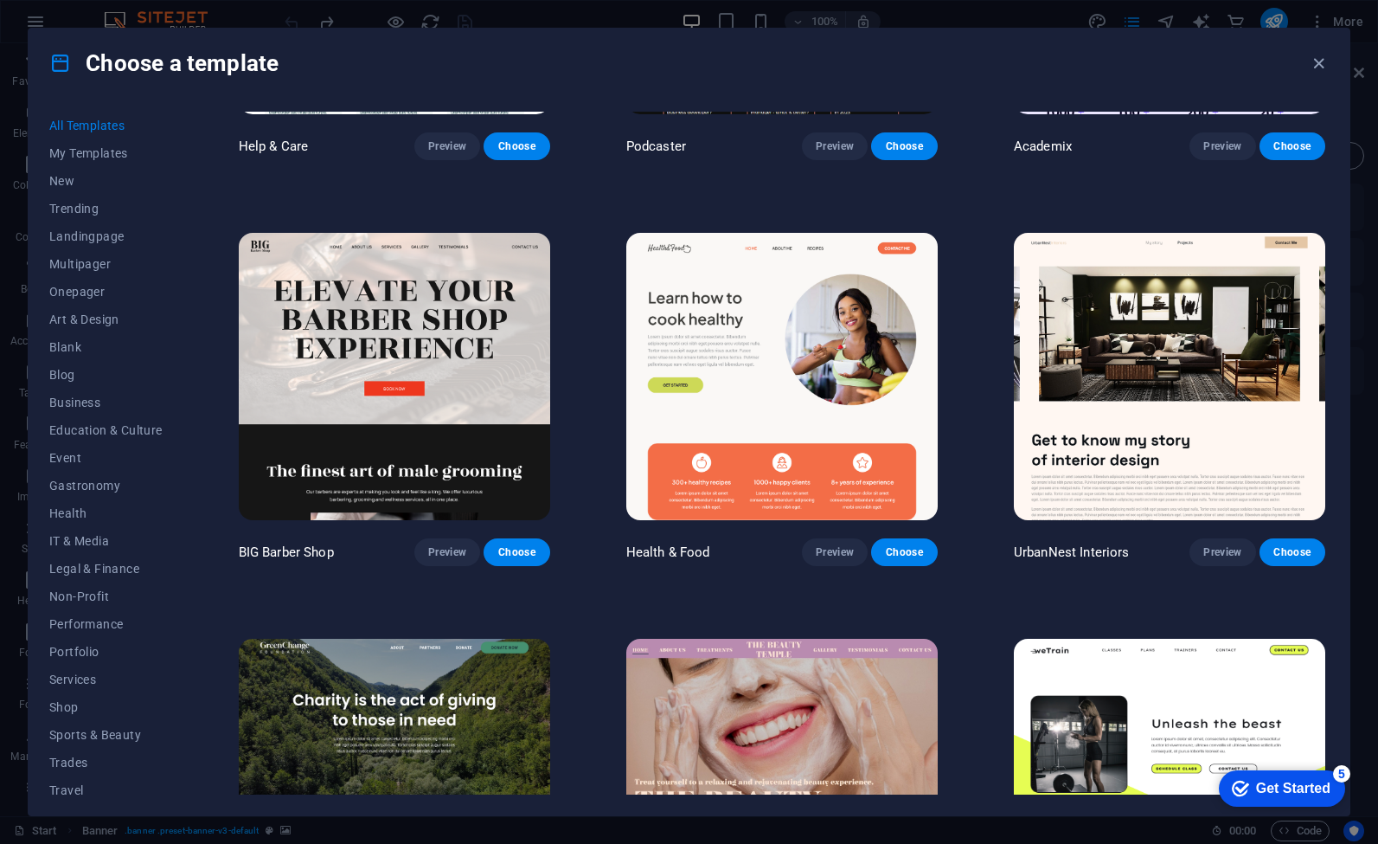
scroll to position [2518, 0]
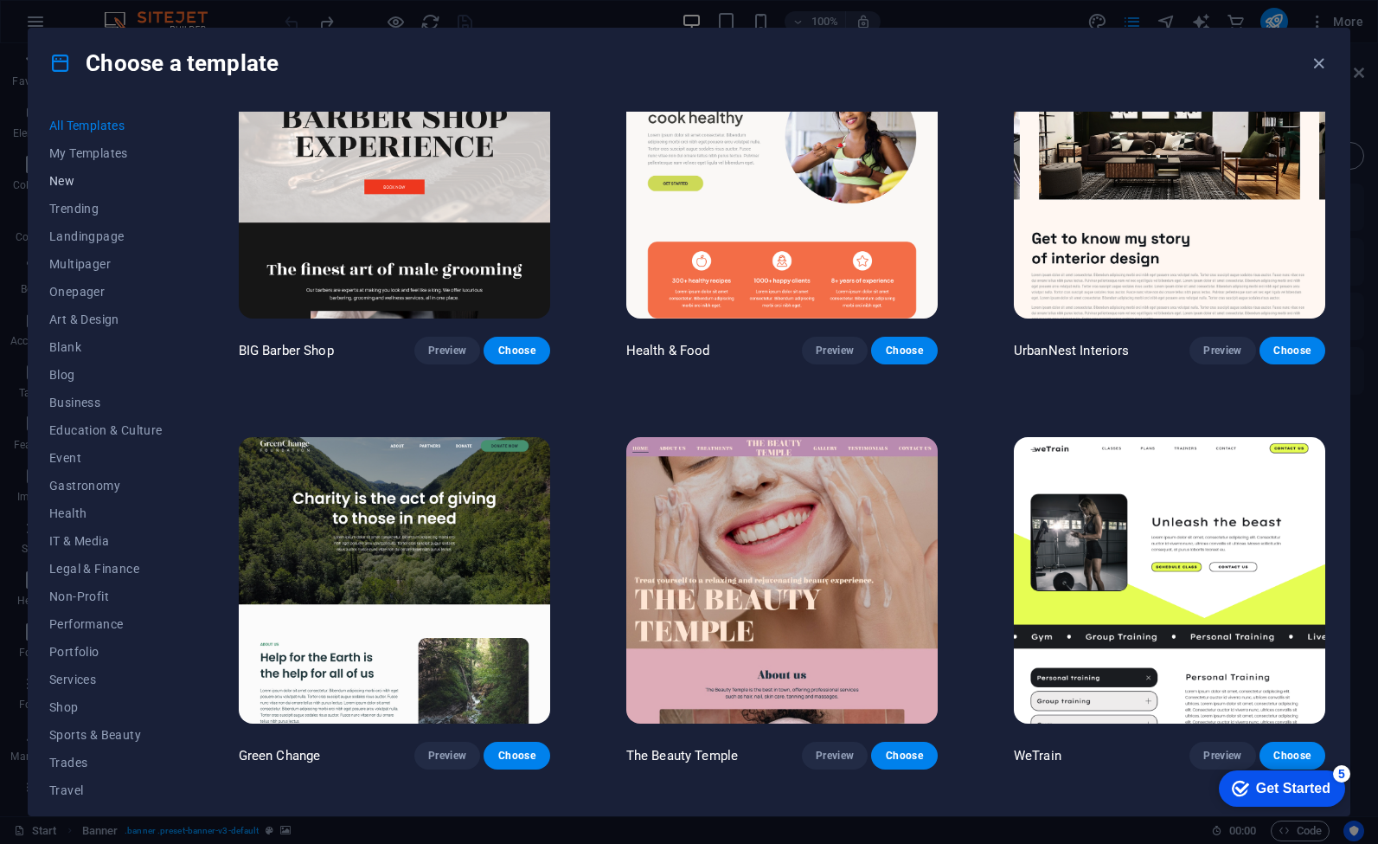
click at [73, 180] on span "New" at bounding box center [105, 181] width 113 height 14
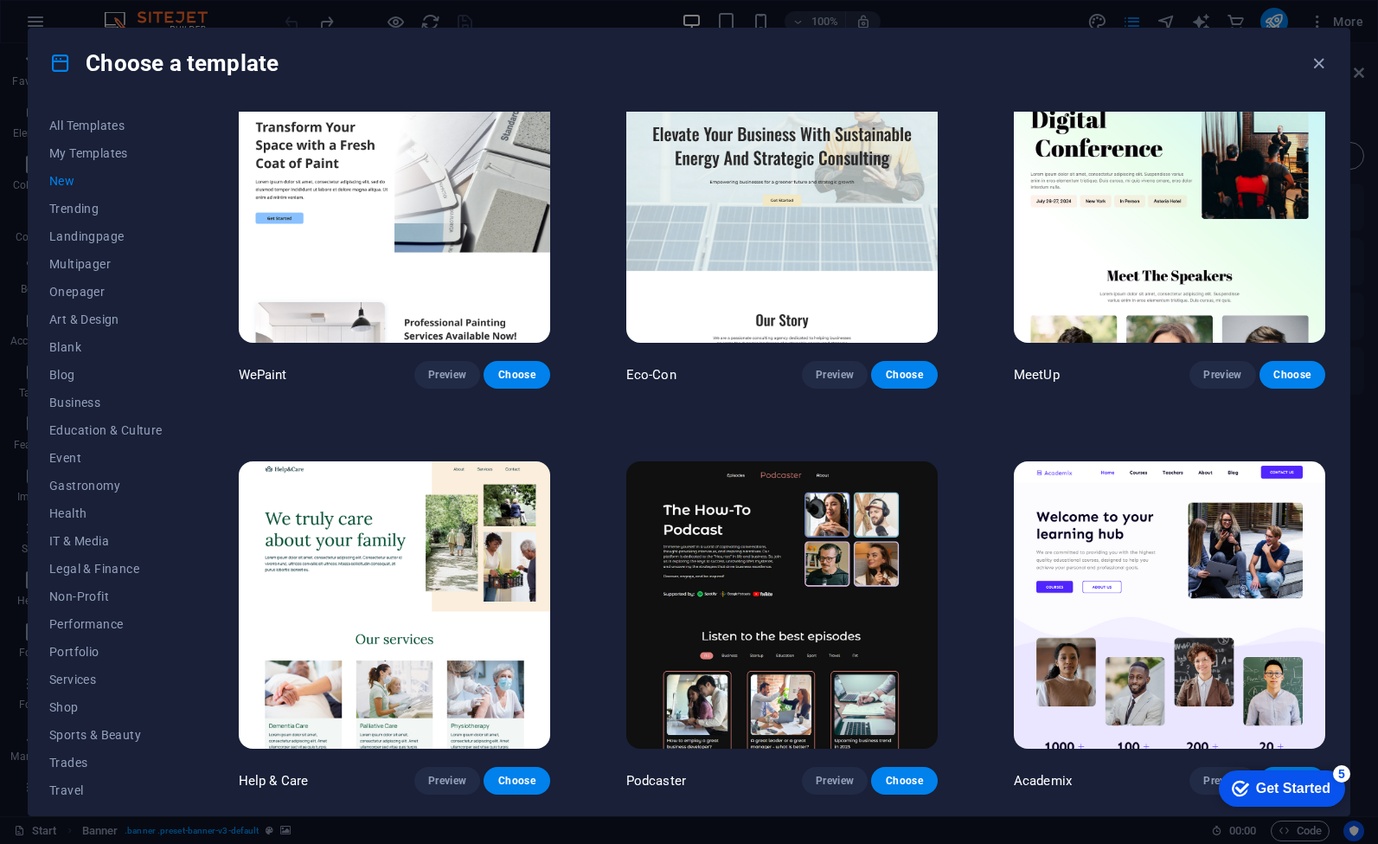
scroll to position [1673, 0]
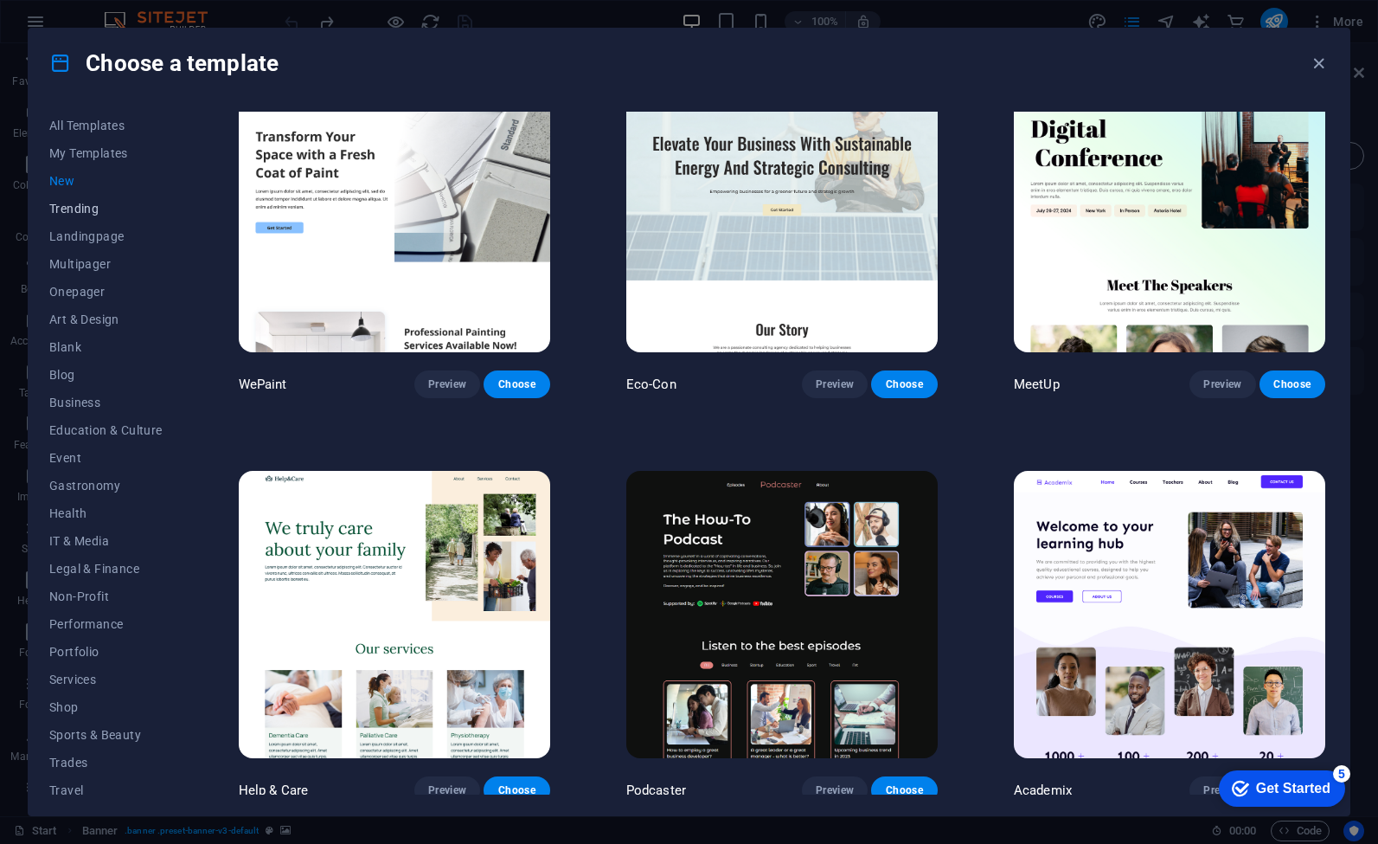
click at [80, 210] on span "Trending" at bounding box center [105, 209] width 113 height 14
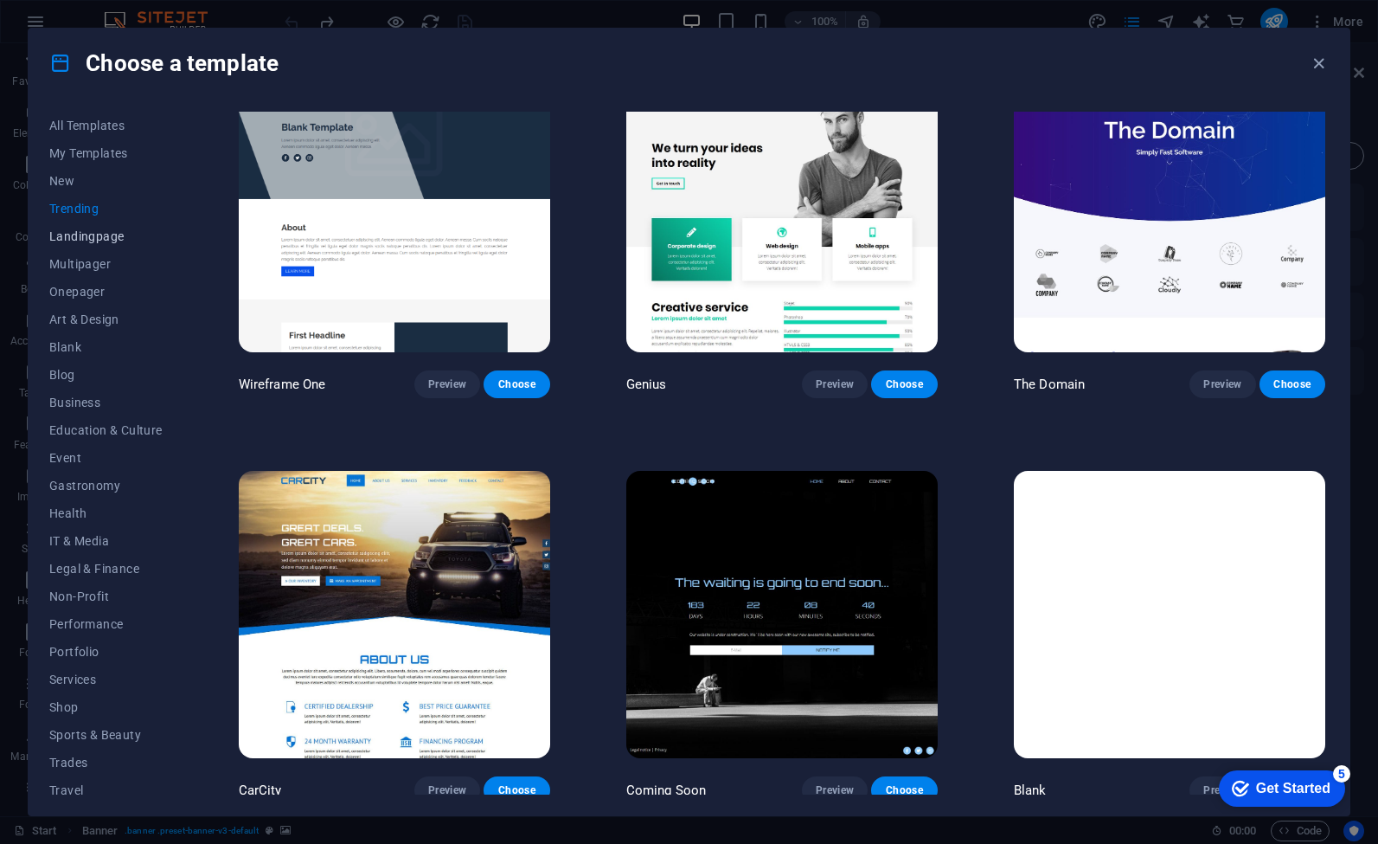
click at [83, 242] on span "Landingpage" at bounding box center [105, 236] width 113 height 14
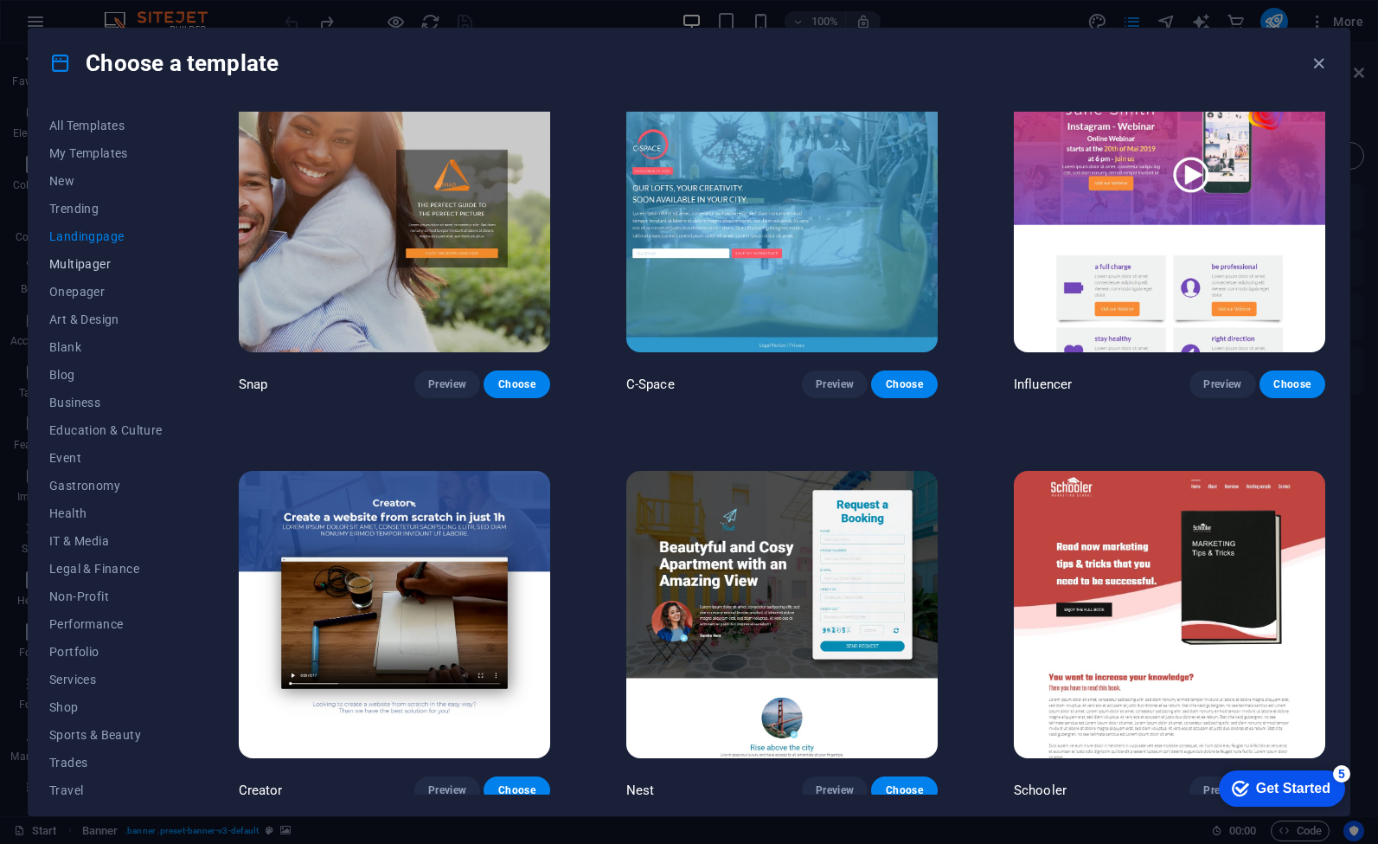
click at [81, 265] on span "Multipager" at bounding box center [105, 264] width 113 height 14
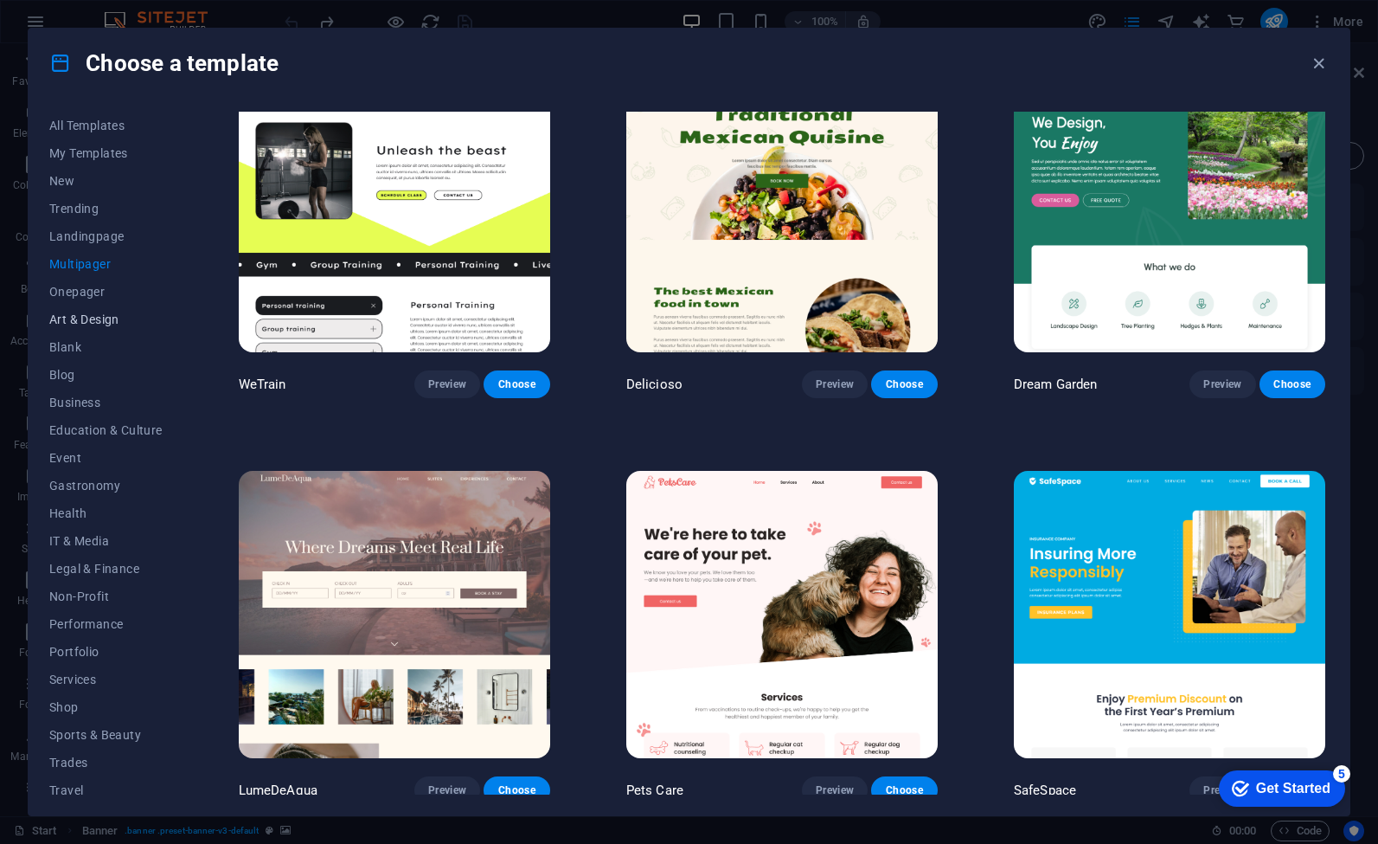
click at [78, 306] on button "Art & Design" at bounding box center [105, 319] width 113 height 28
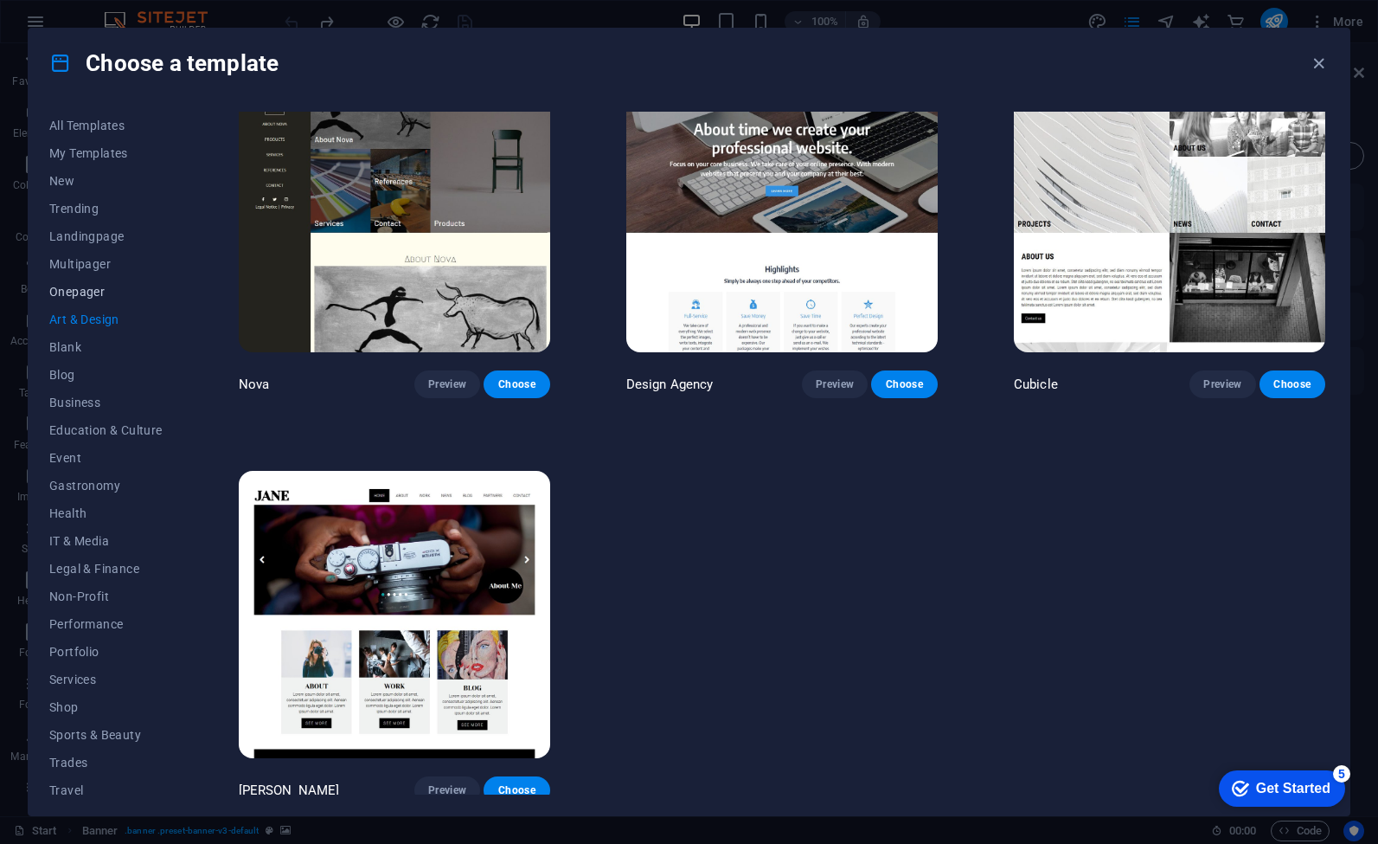
click at [78, 286] on span "Onepager" at bounding box center [105, 292] width 113 height 14
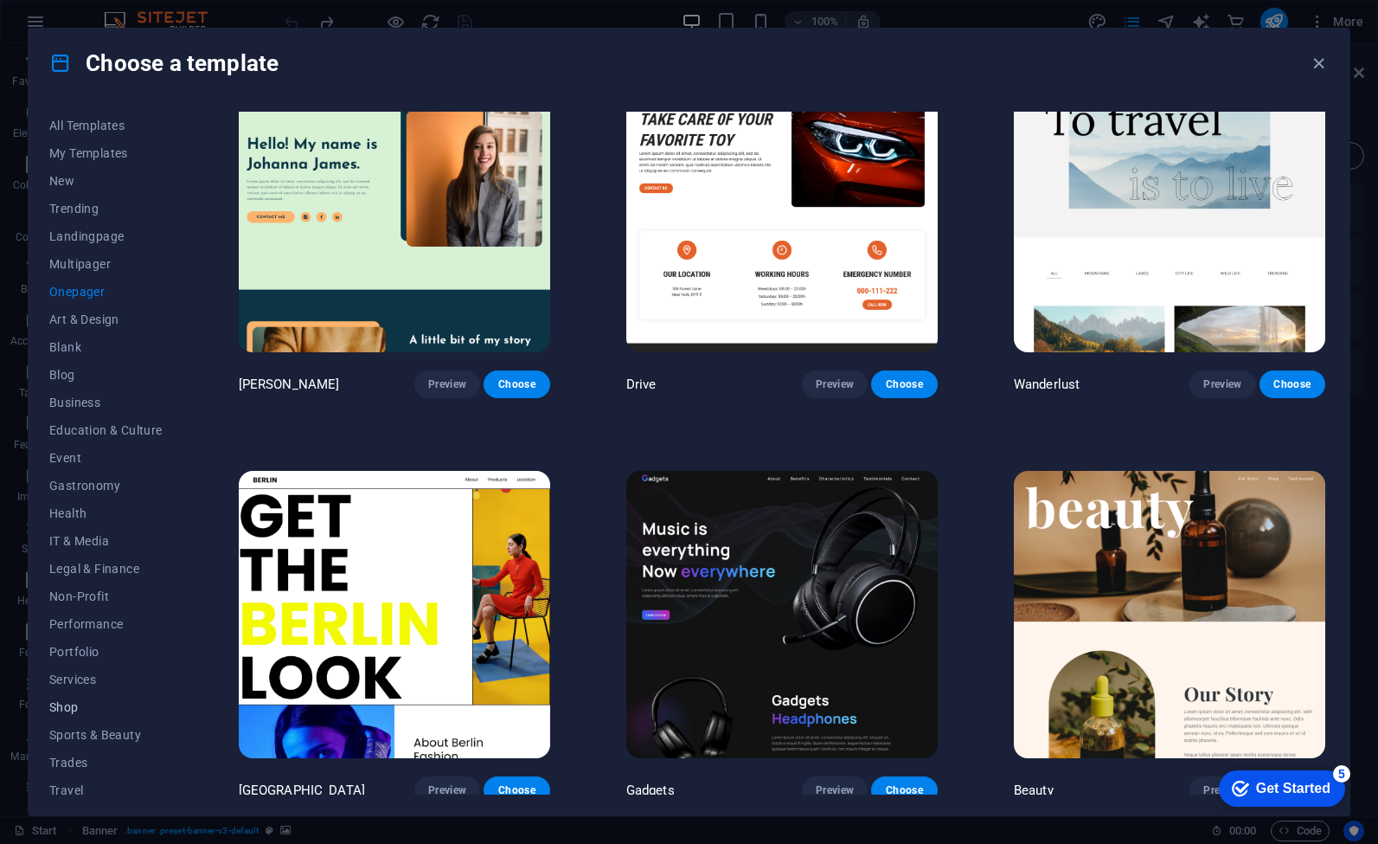
click at [70, 698] on button "Shop" at bounding box center [105, 707] width 113 height 28
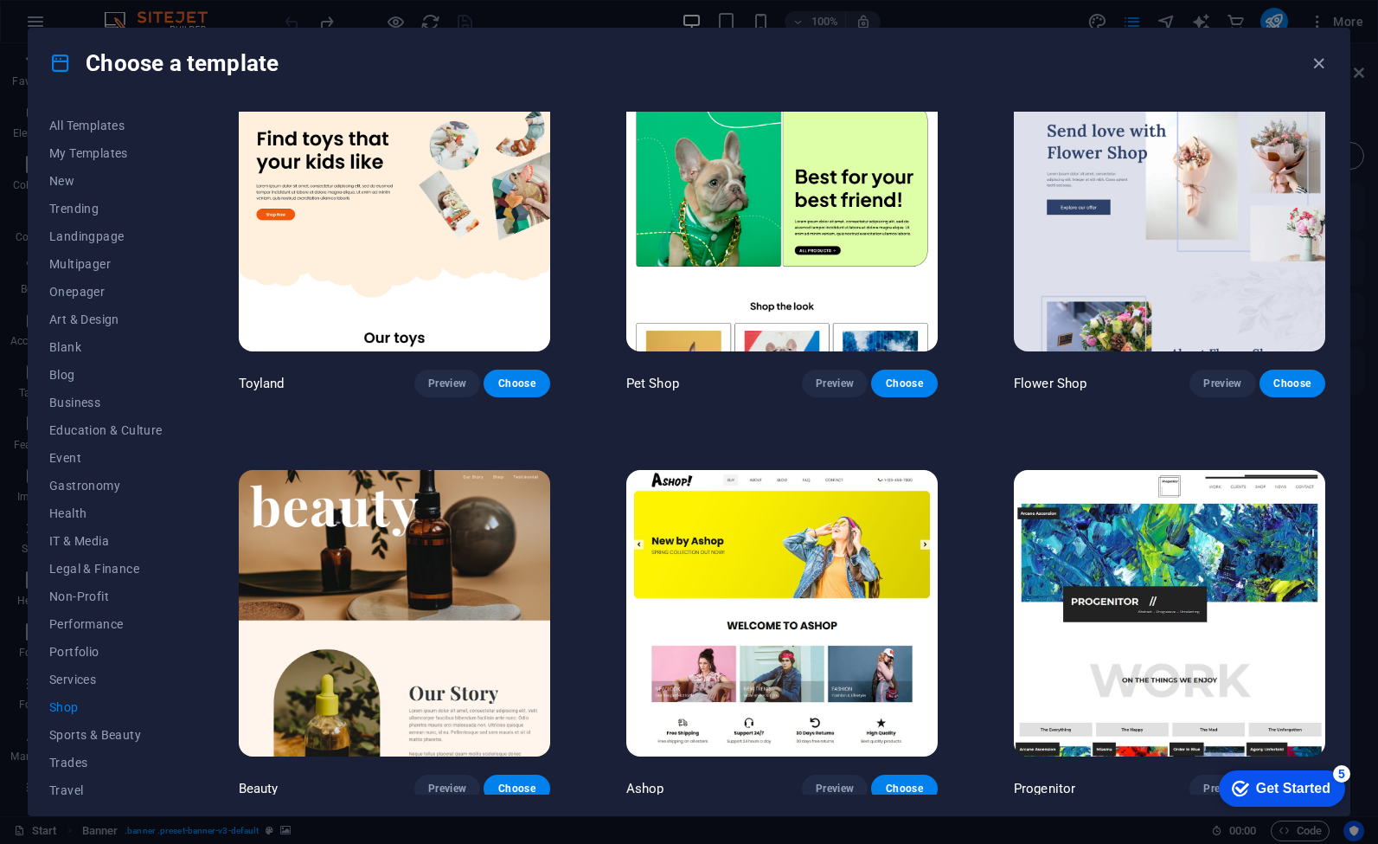
scroll to position [864, 0]
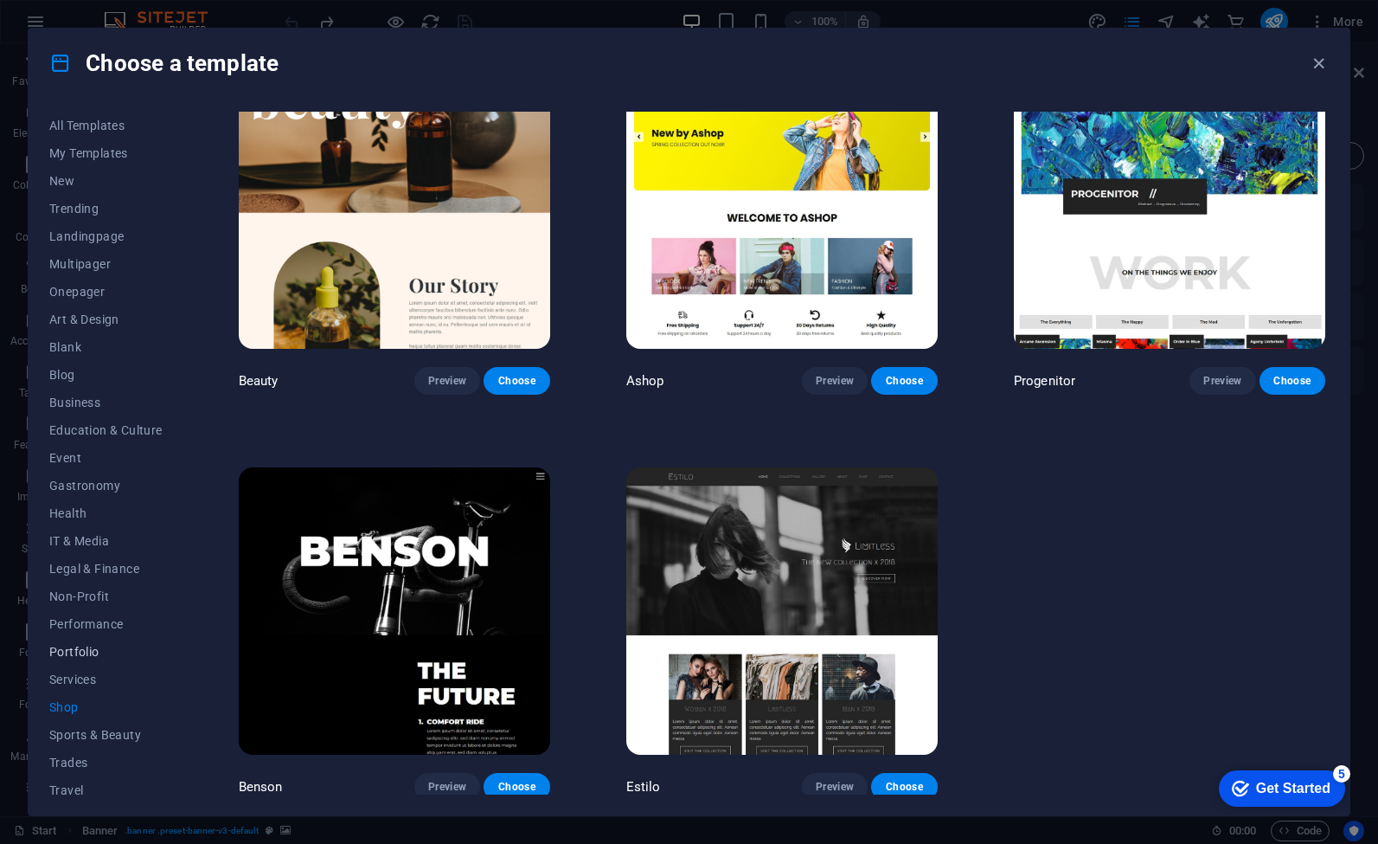
click at [77, 656] on span "Portfolio" at bounding box center [105, 652] width 113 height 14
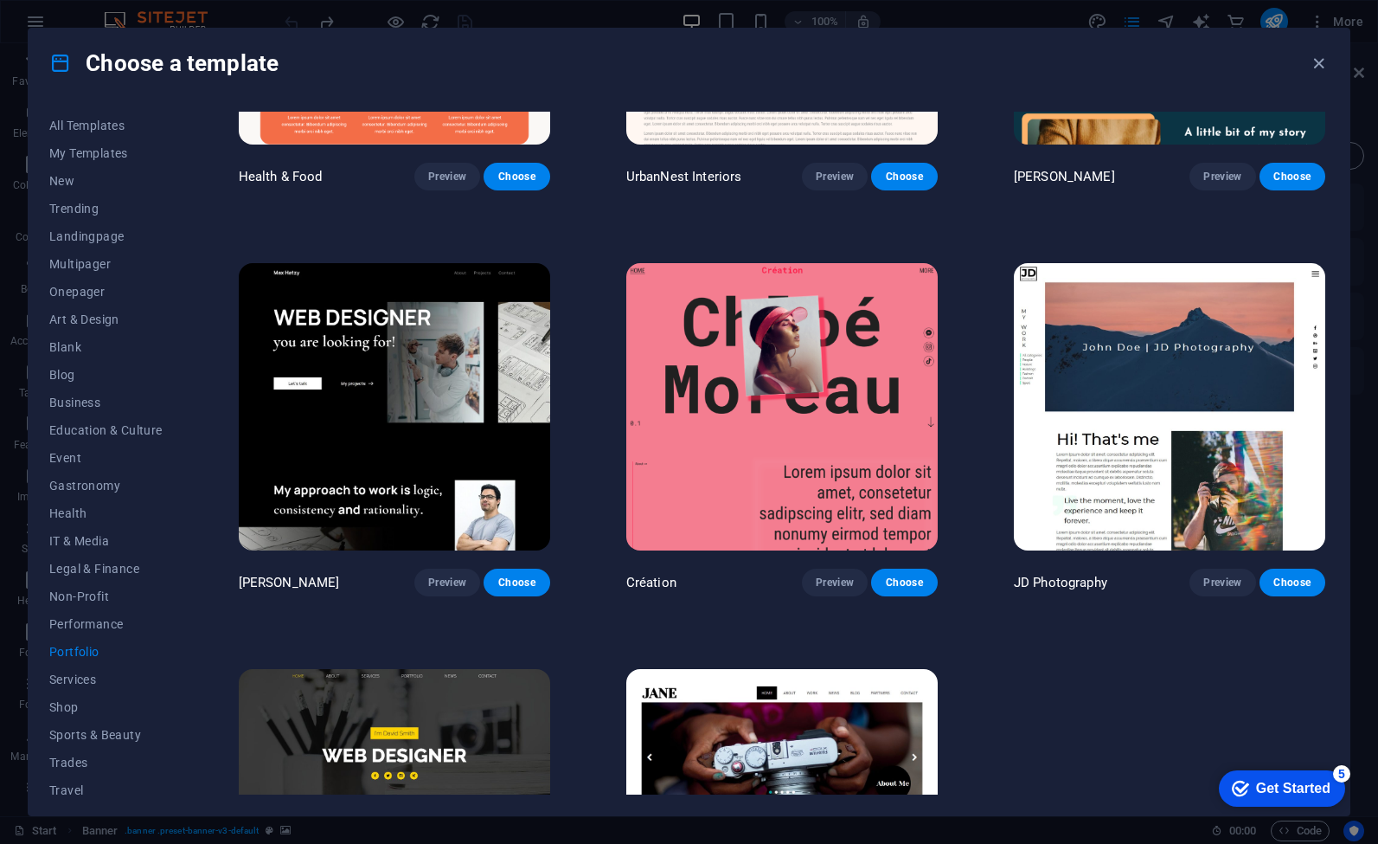
scroll to position [460, 0]
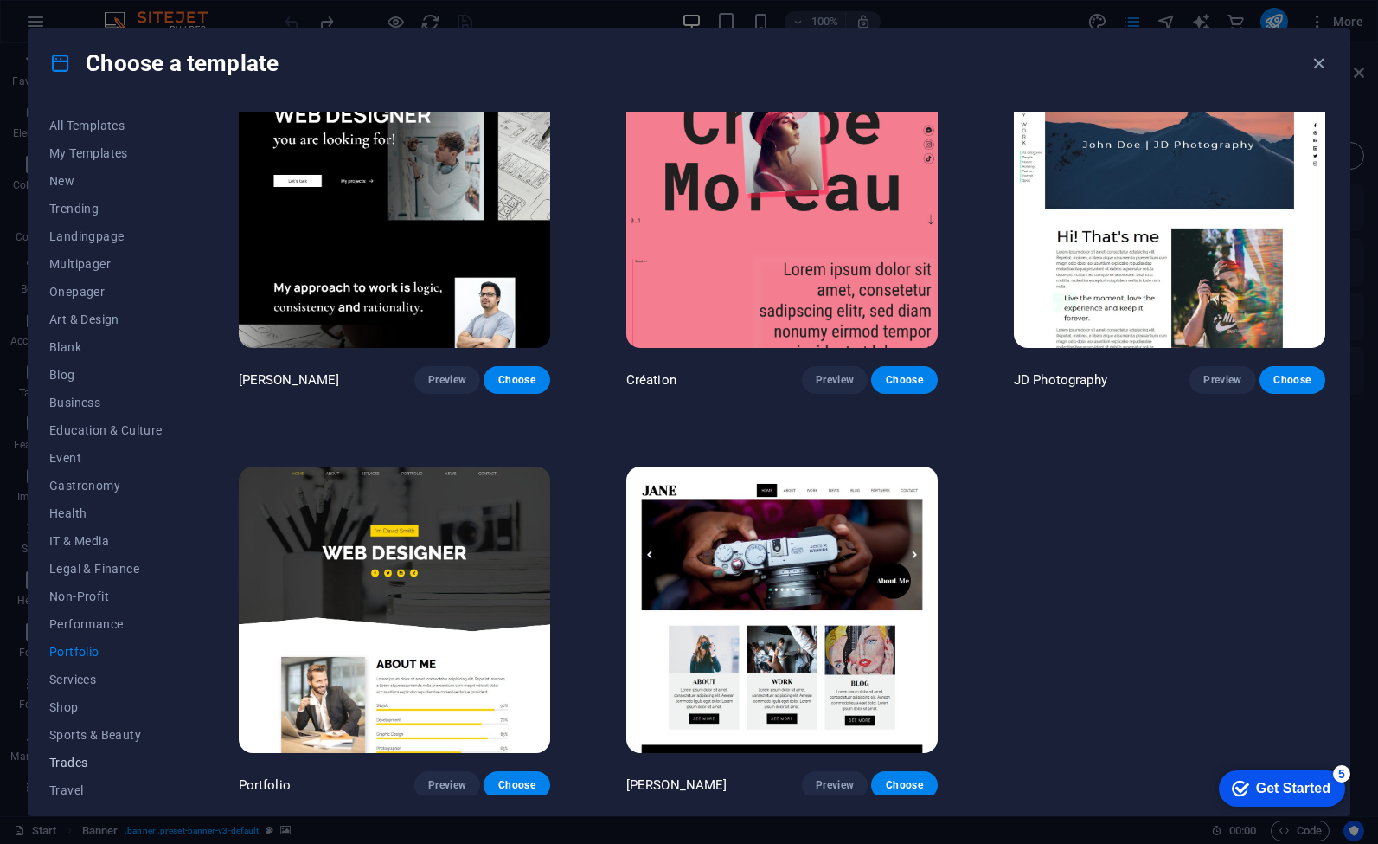
click at [75, 768] on span "Trades" at bounding box center [105, 762] width 113 height 14
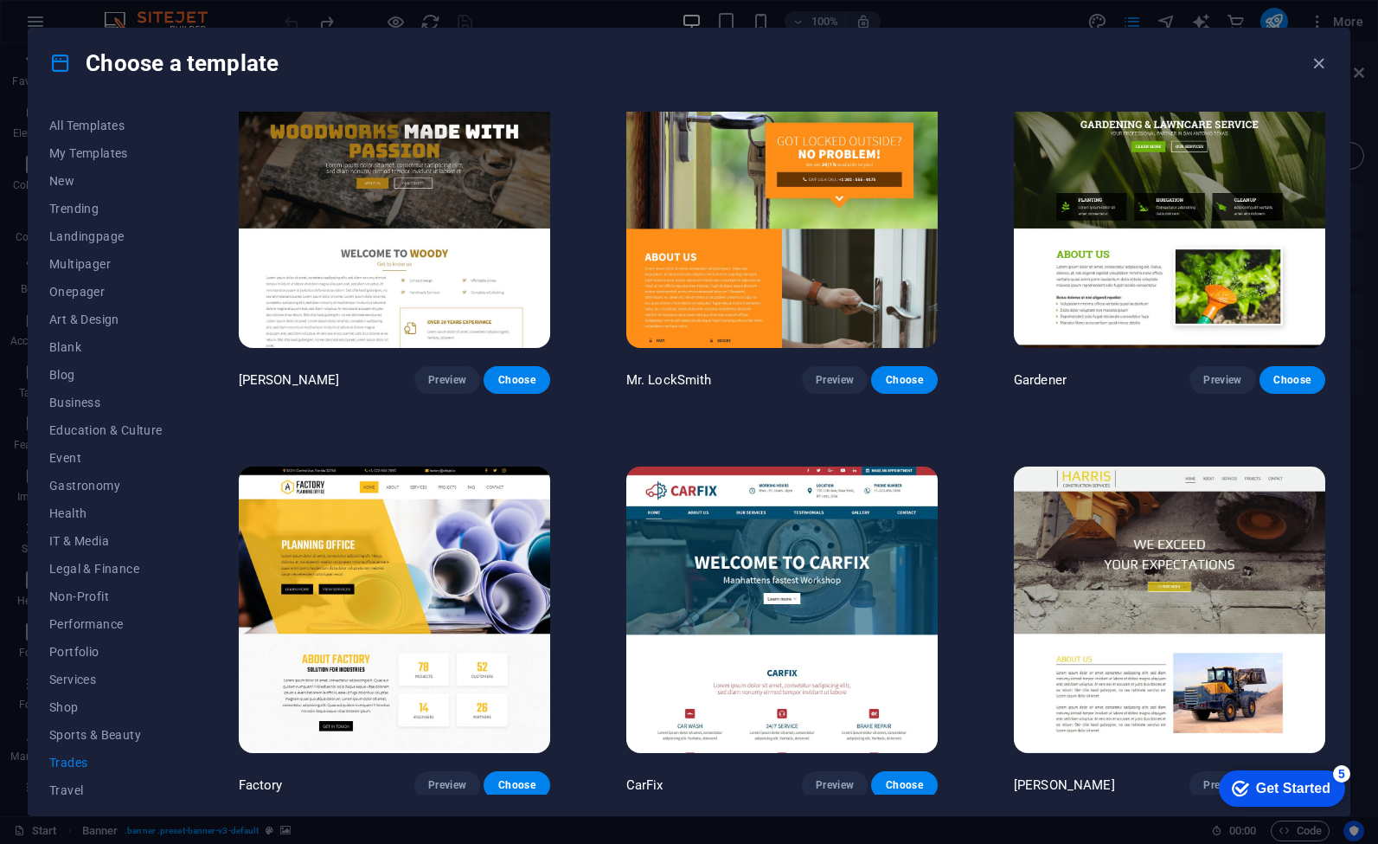
click at [754, 598] on img at bounding box center [782, 609] width 312 height 287
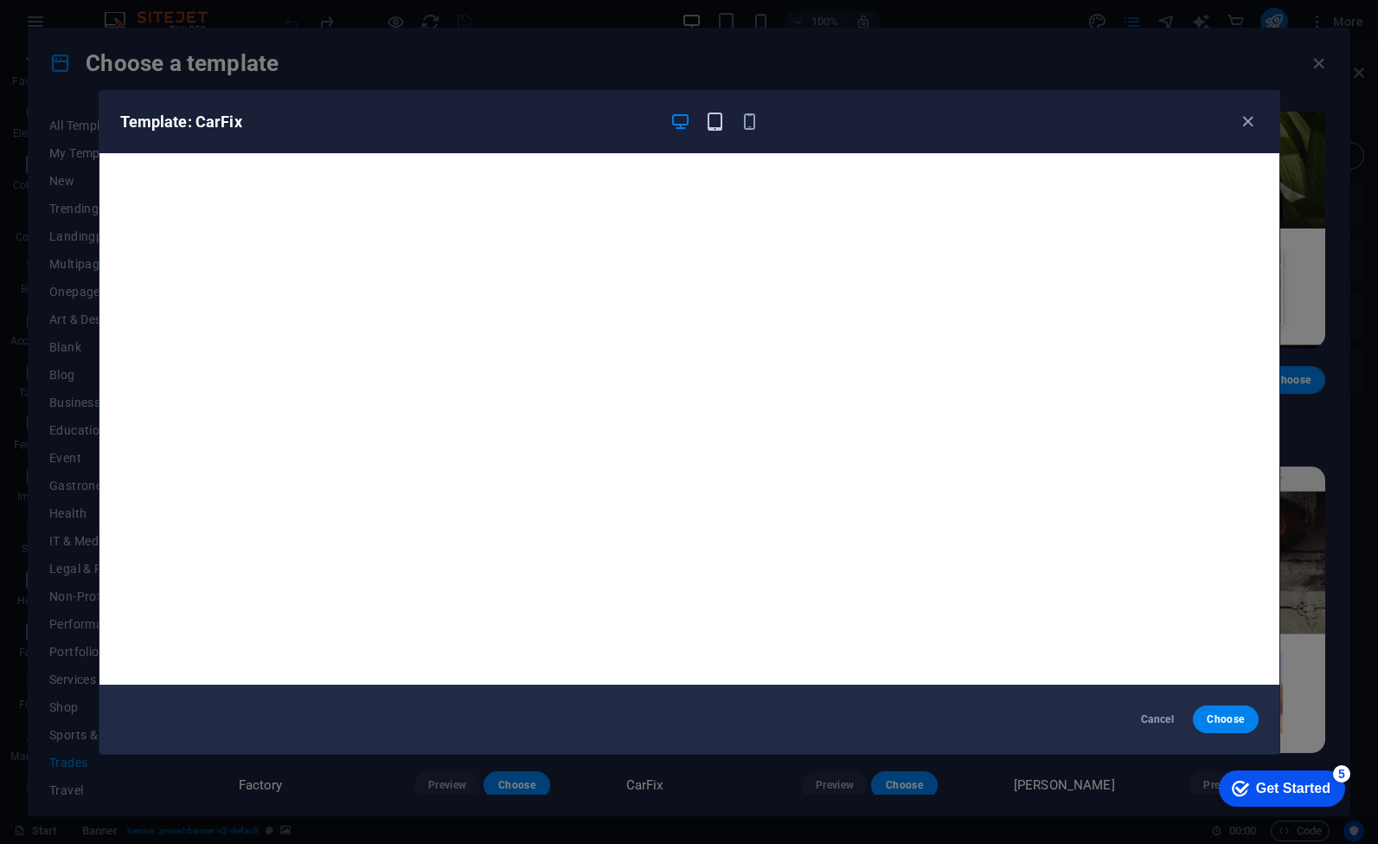
click at [711, 127] on icon "button" at bounding box center [715, 122] width 20 height 20
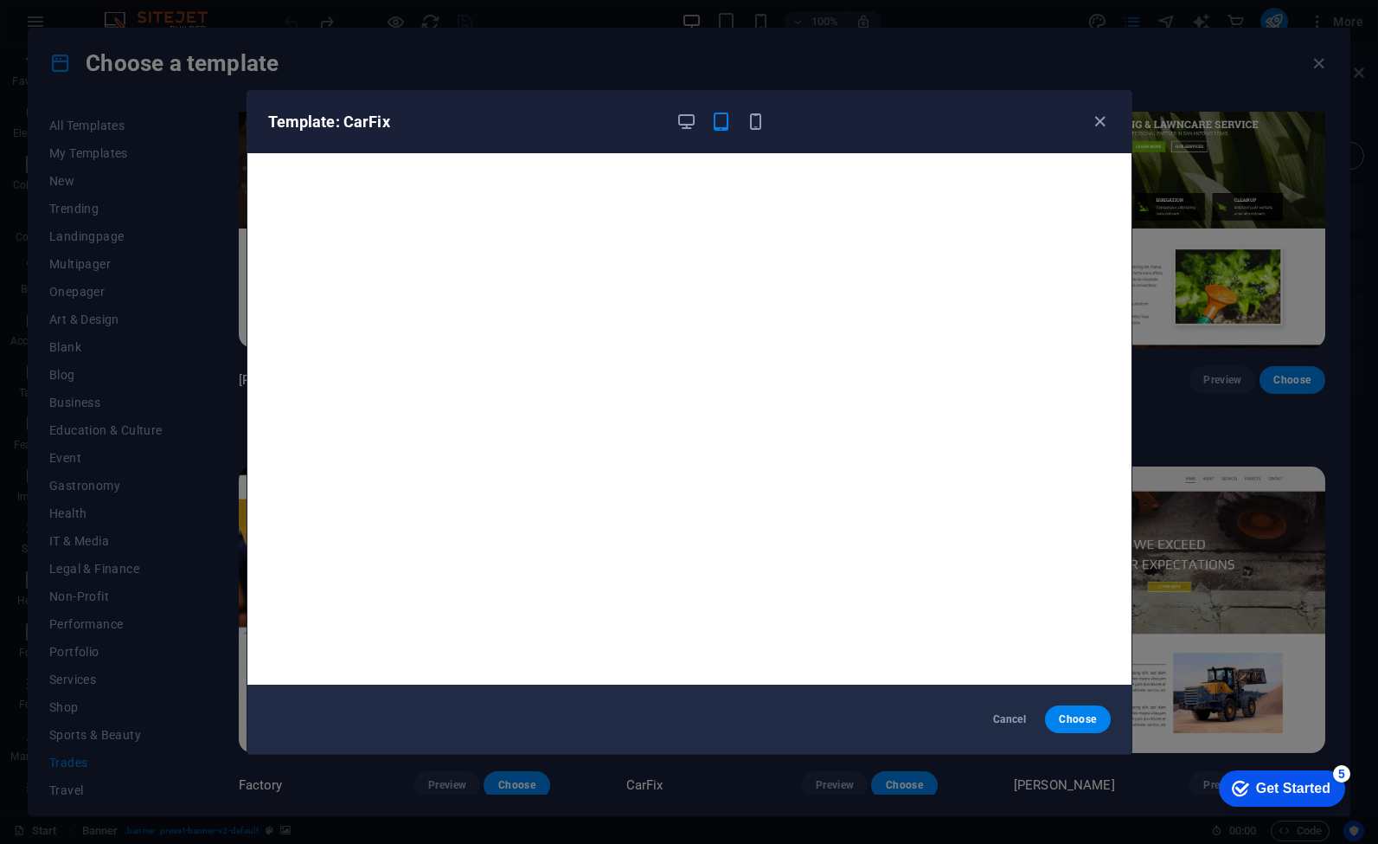
click at [741, 127] on div at bounding box center [722, 122] width 90 height 21
click at [757, 123] on icon "button" at bounding box center [756, 122] width 20 height 20
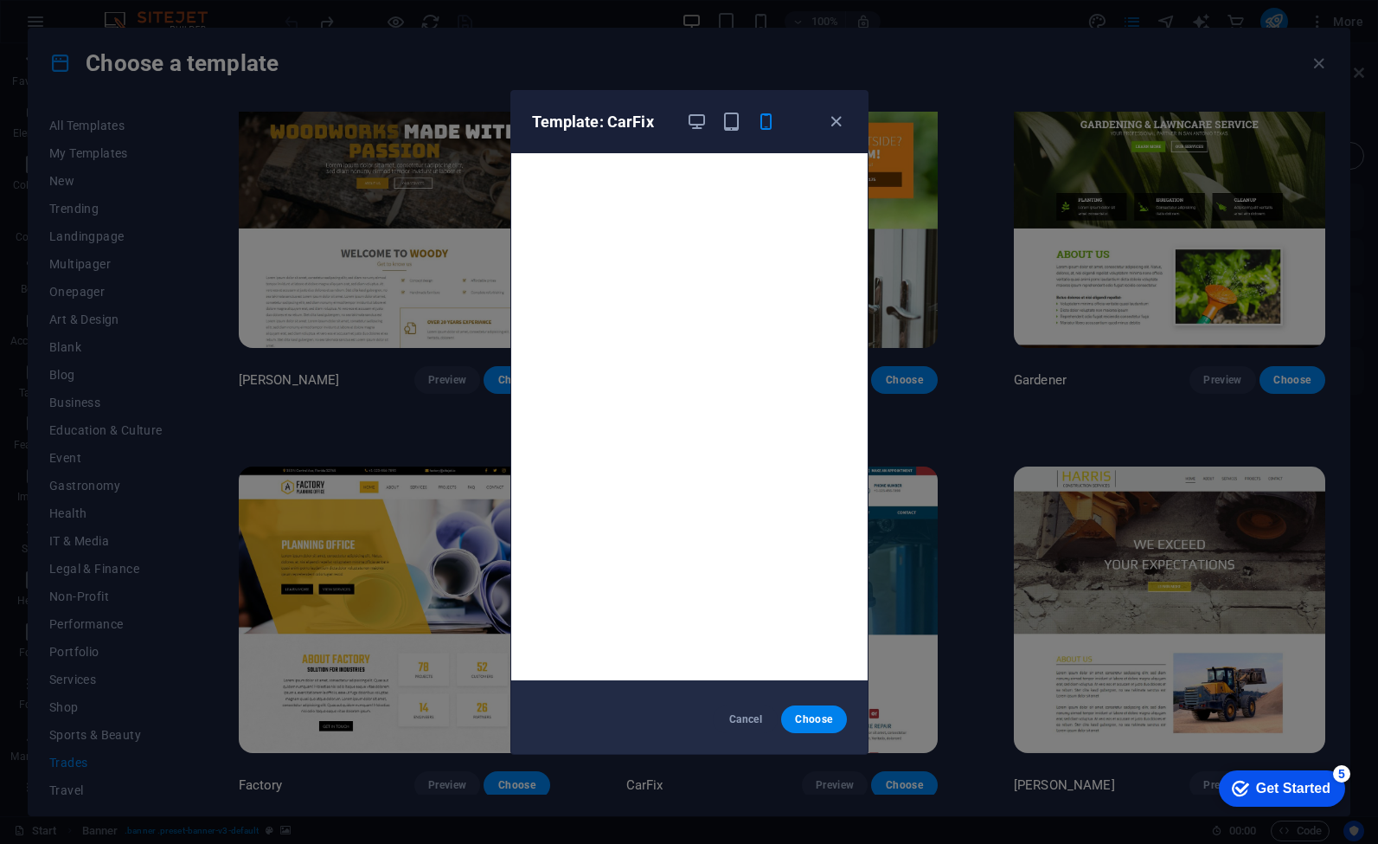
scroll to position [0, 0]
click at [838, 125] on icon "button" at bounding box center [836, 122] width 20 height 20
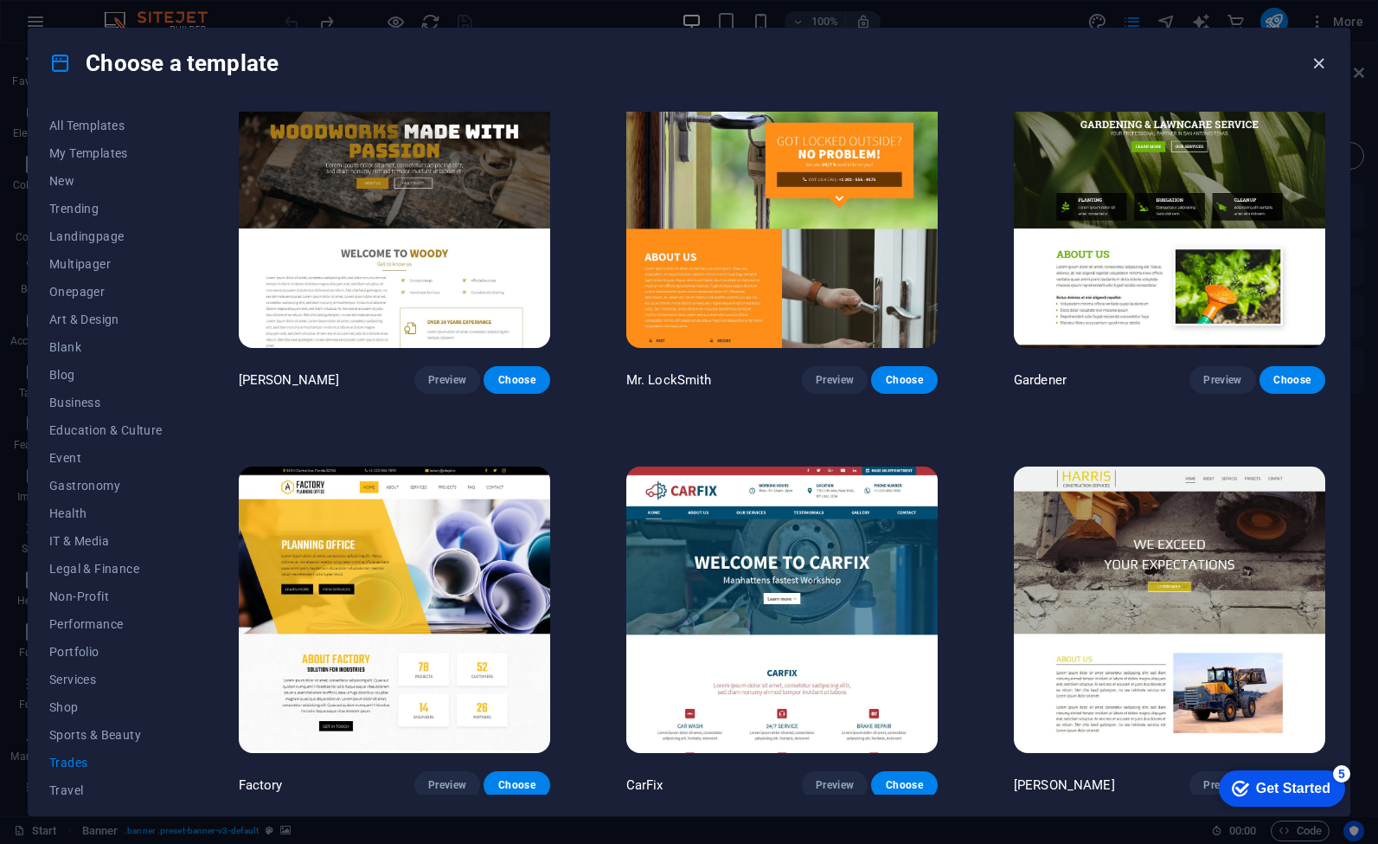
click at [1321, 63] on icon "button" at bounding box center [1319, 64] width 20 height 20
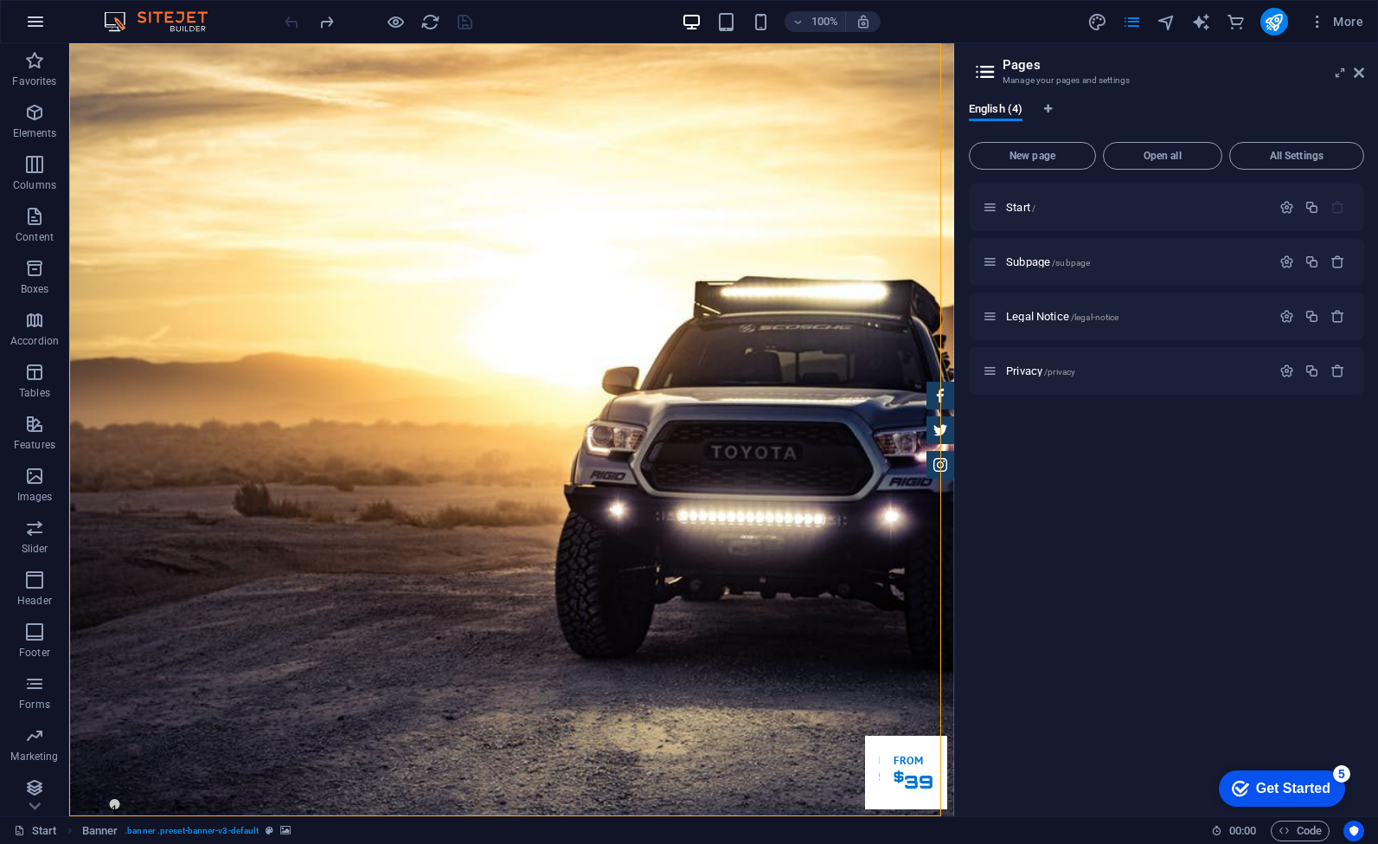
click at [34, 19] on icon "button" at bounding box center [35, 21] width 21 height 21
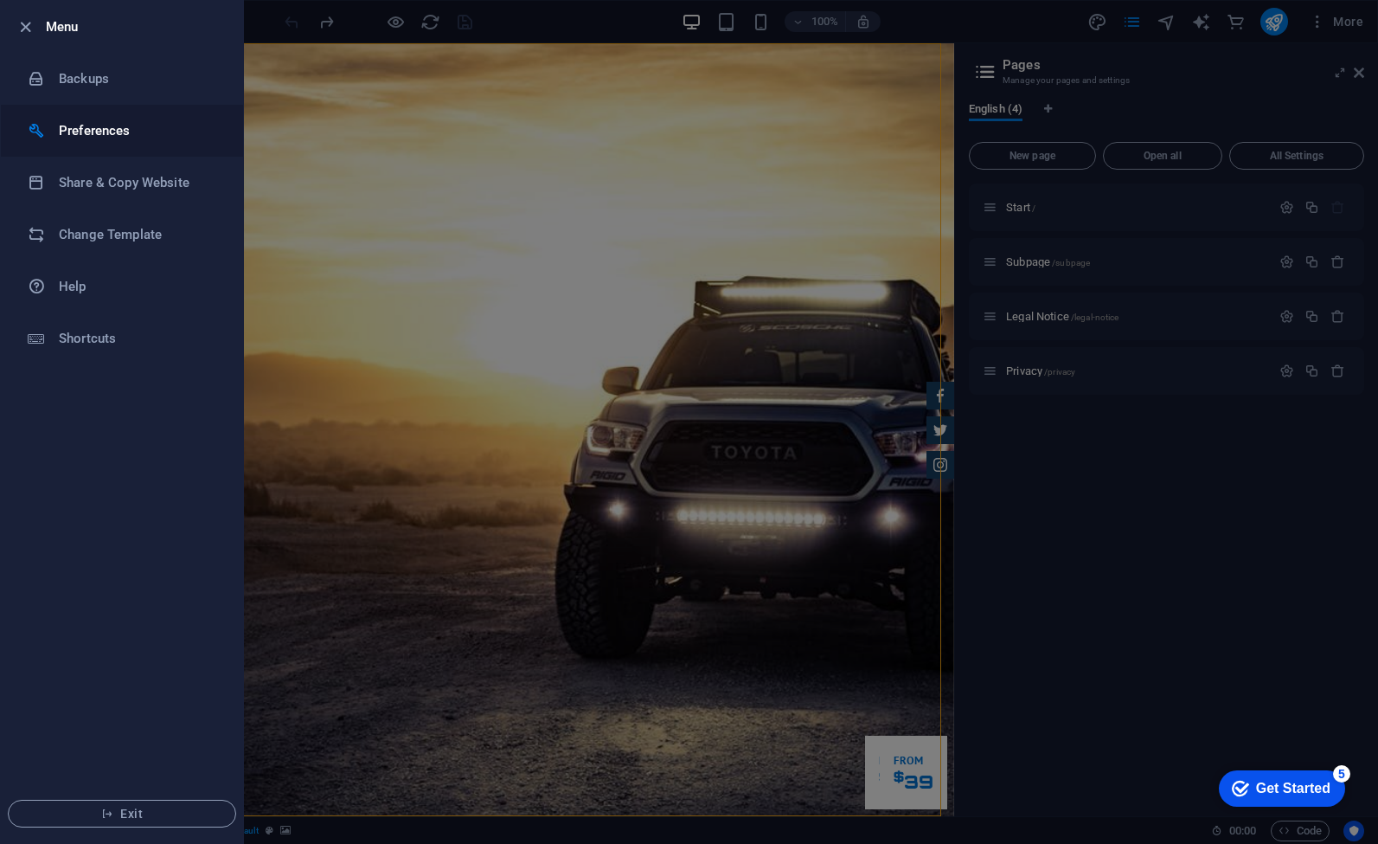
click at [87, 131] on h6 "Preferences" at bounding box center [139, 130] width 160 height 21
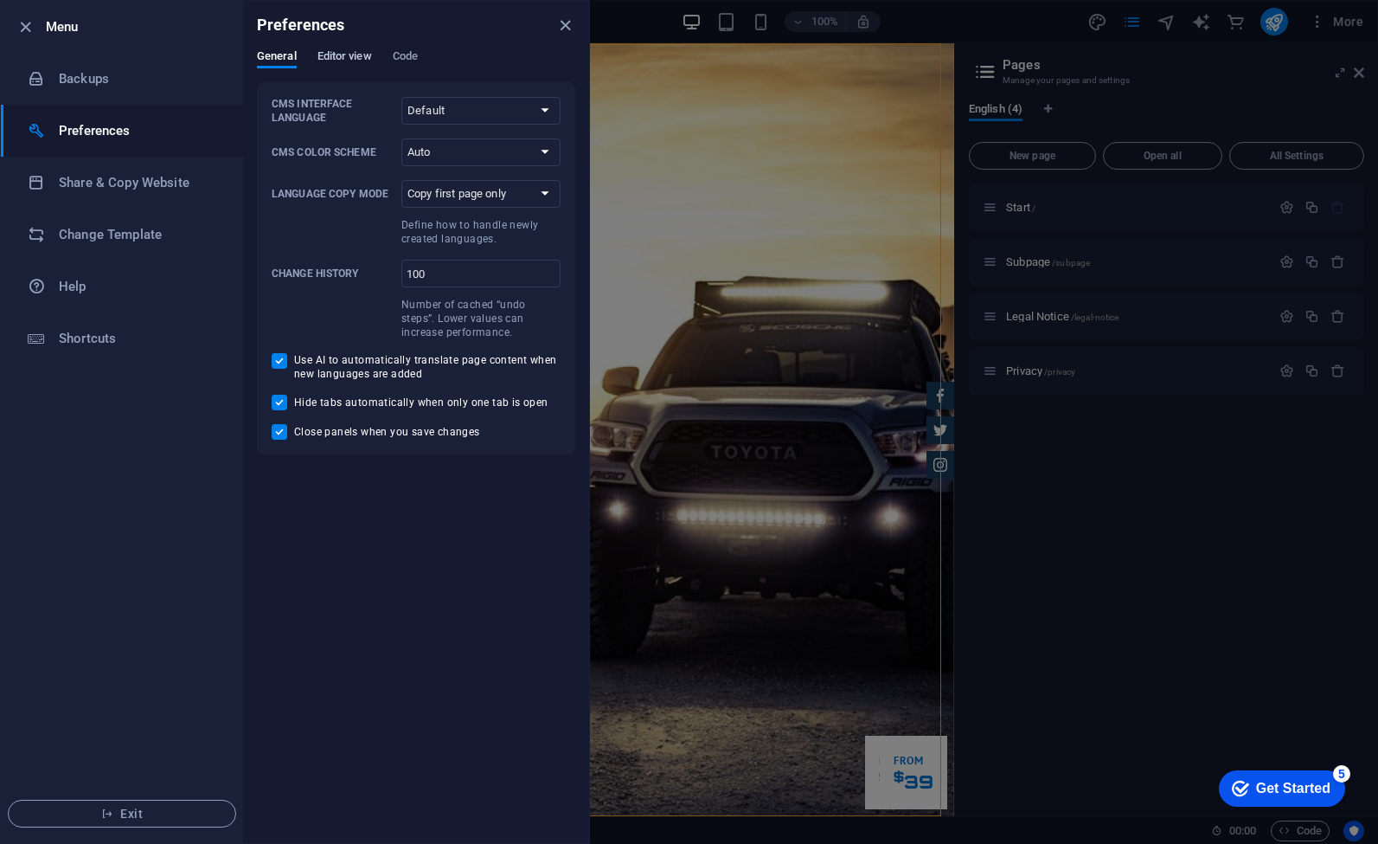
click at [343, 57] on span "Editor view" at bounding box center [345, 58] width 55 height 24
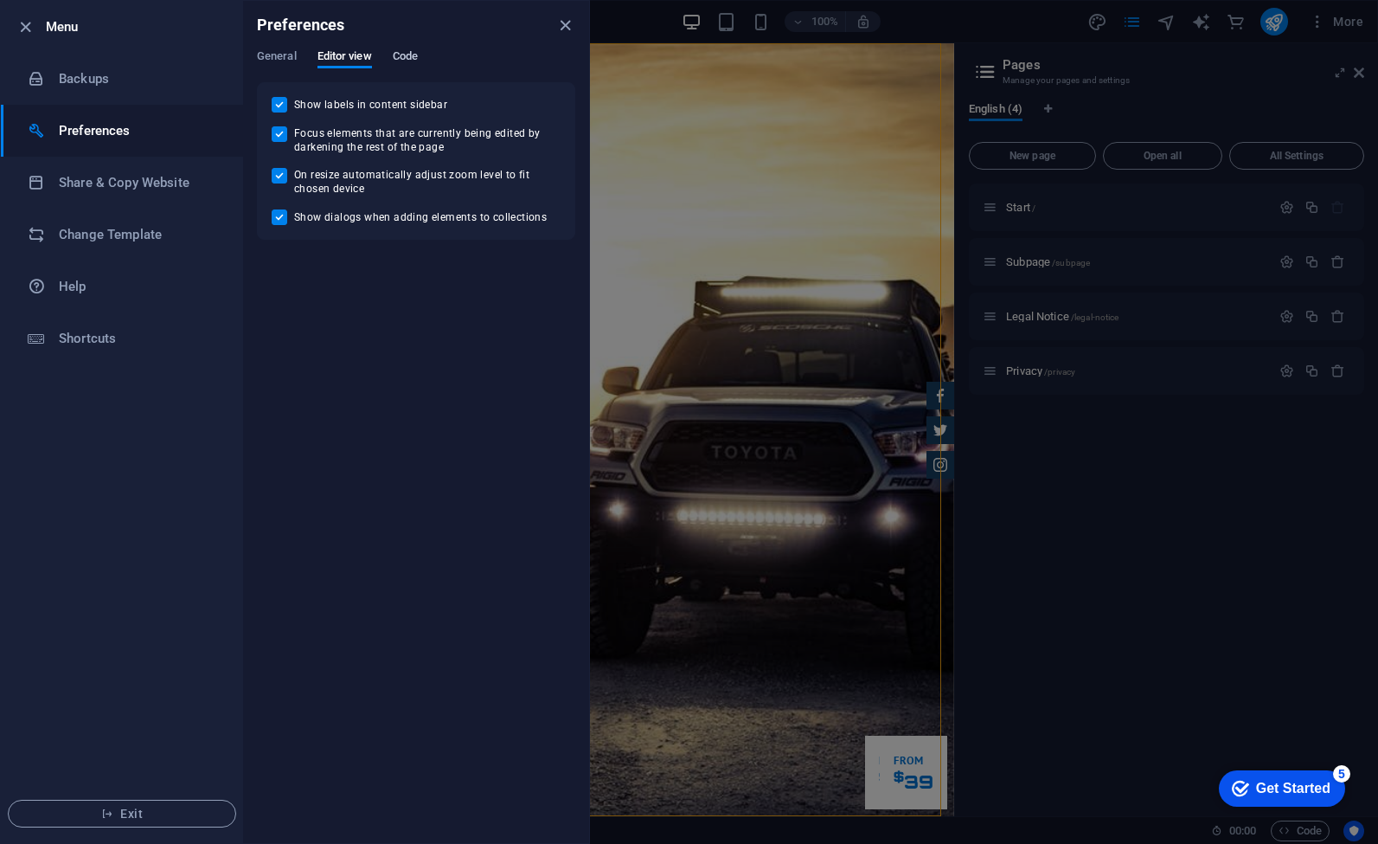
click at [410, 54] on span "Code" at bounding box center [405, 58] width 25 height 24
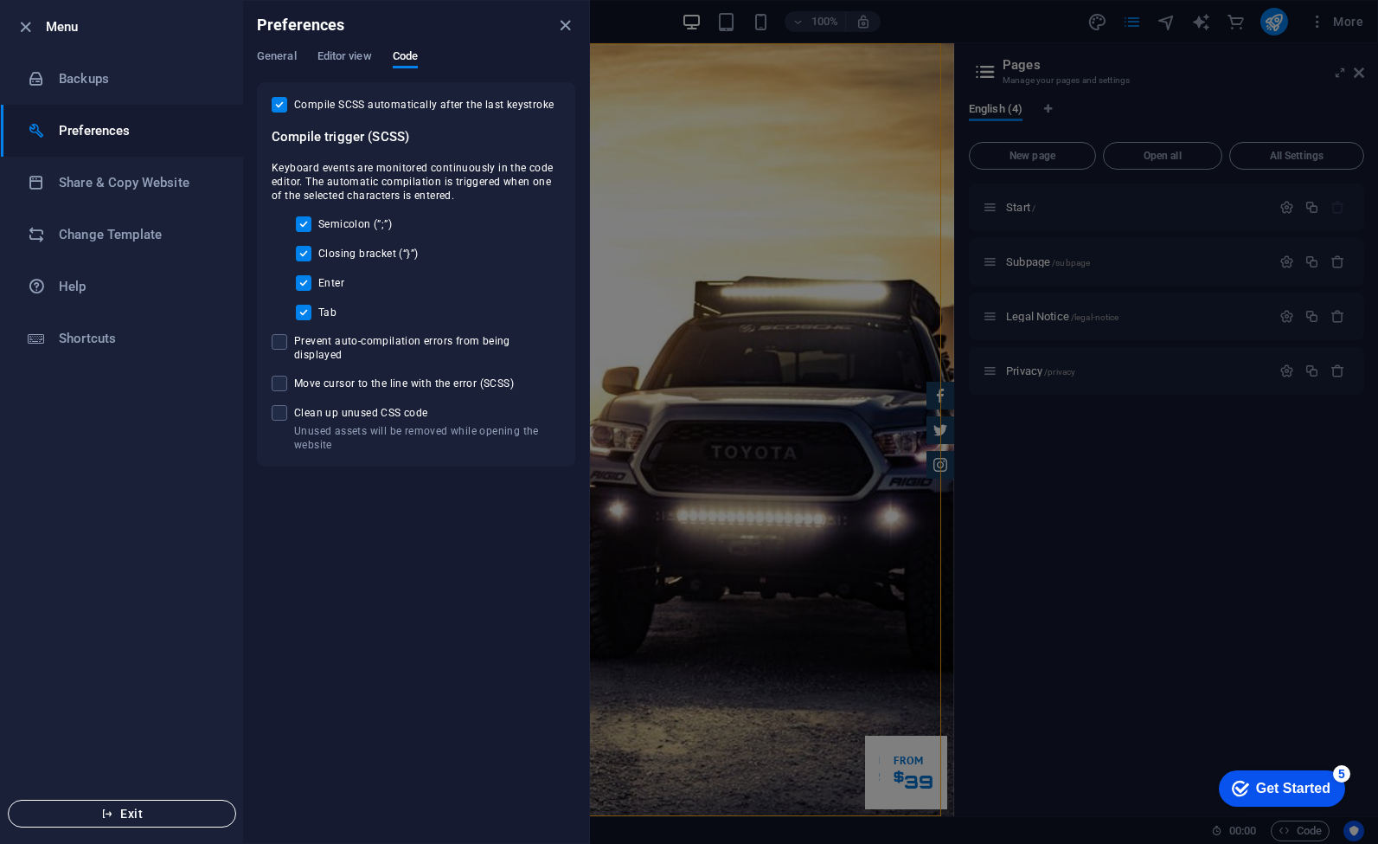
click at [112, 819] on span "Exit" at bounding box center [121, 813] width 199 height 14
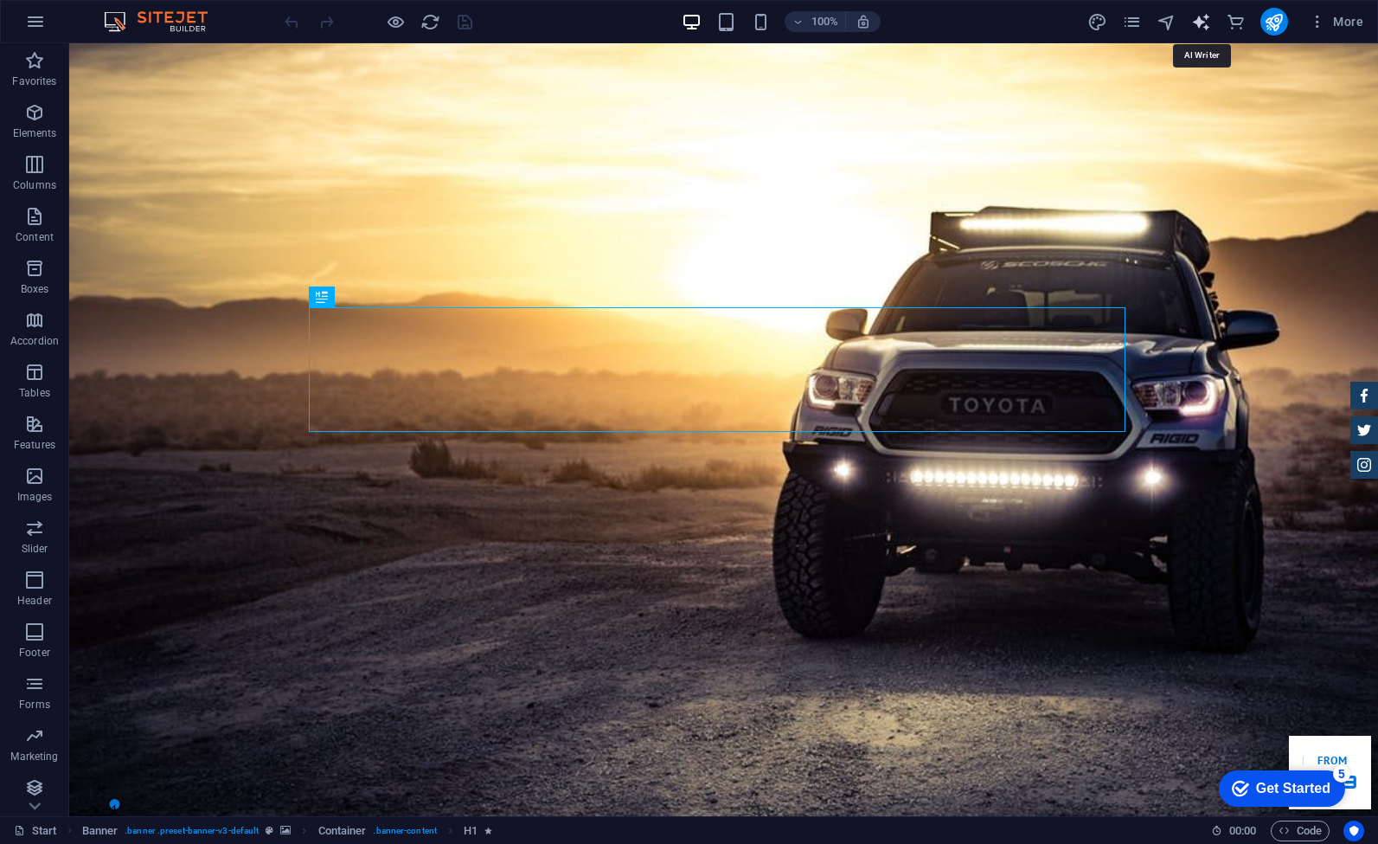
click at [1201, 22] on icon "text_generator" at bounding box center [1202, 22] width 20 height 20
select select "English"
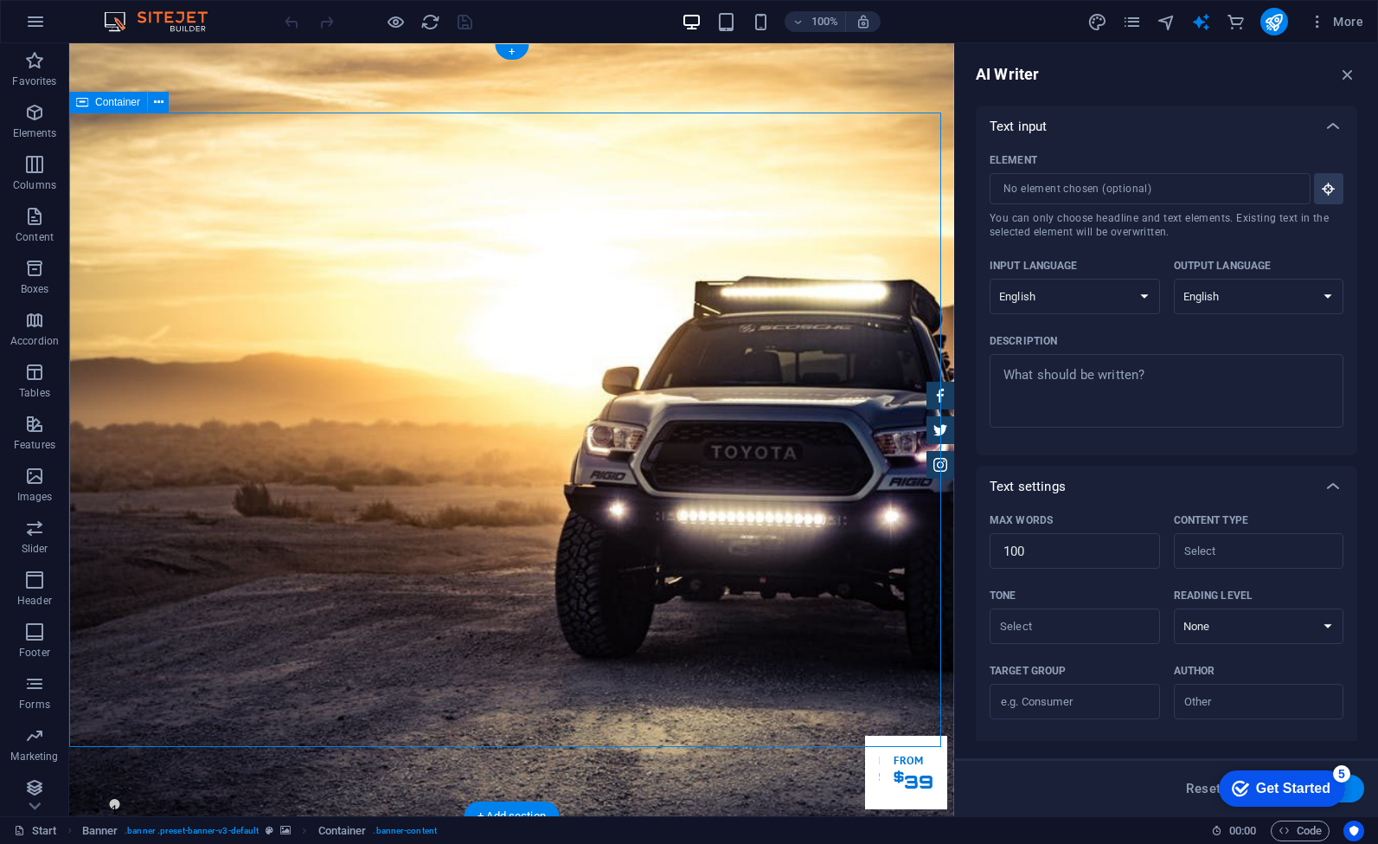
click at [106, 101] on span "Container" at bounding box center [117, 102] width 45 height 10
click at [33, 28] on icon "button" at bounding box center [35, 21] width 21 height 21
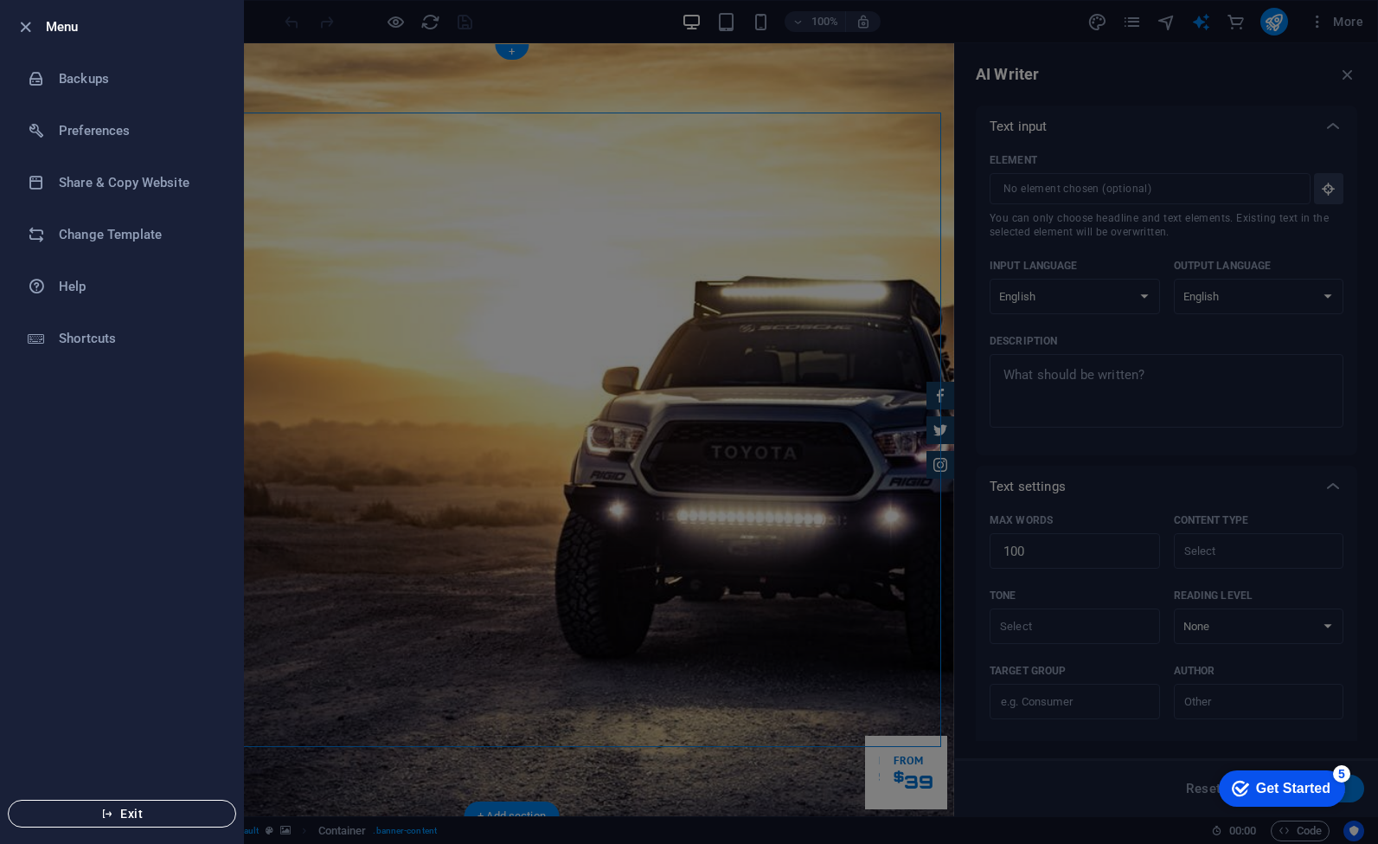
click at [111, 815] on icon "button" at bounding box center [107, 813] width 12 height 12
